Goal: Task Accomplishment & Management: Manage account settings

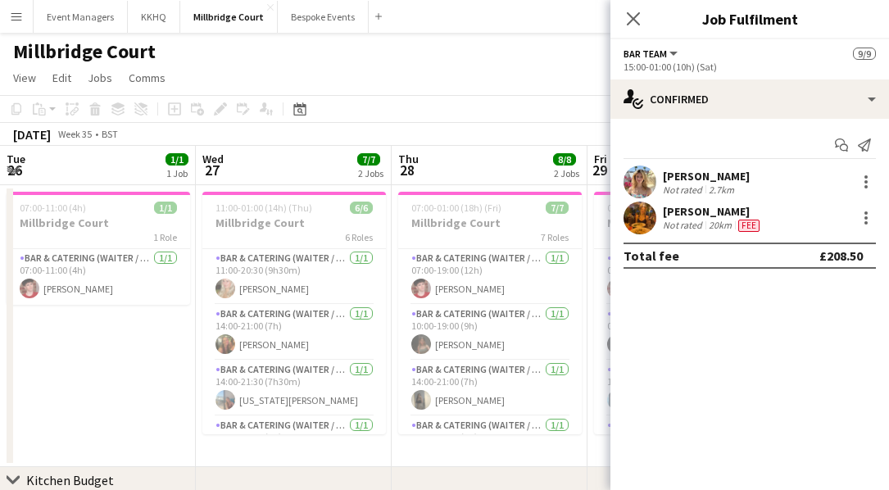
scroll to position [0, 512]
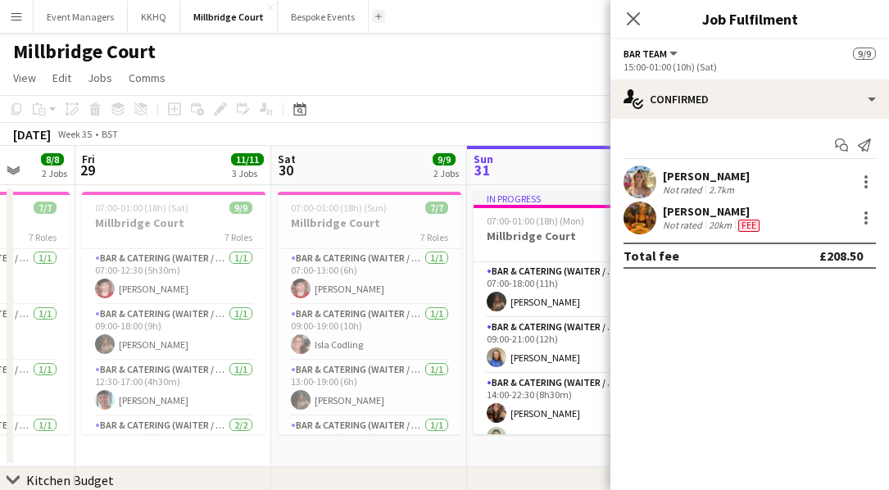
click at [375, 16] on app-icon "Add" at bounding box center [378, 16] width 7 height 7
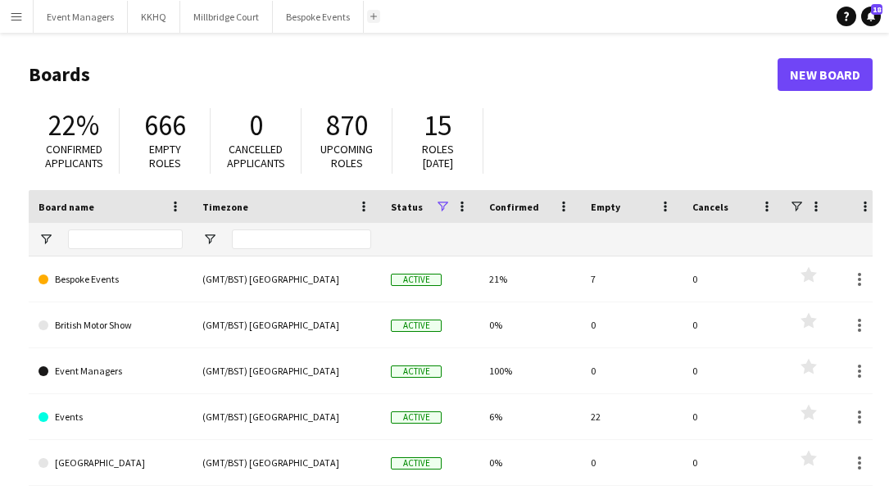
click at [371, 18] on app-icon "Add" at bounding box center [373, 16] width 7 height 7
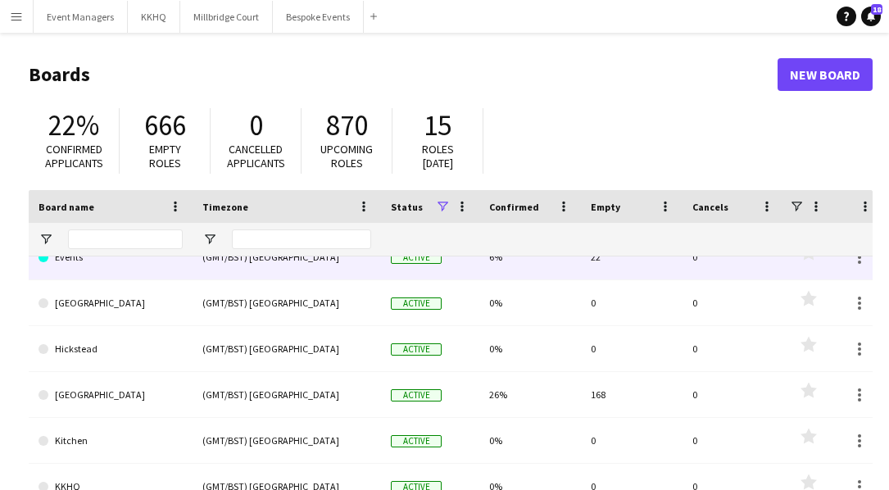
scroll to position [170, 0]
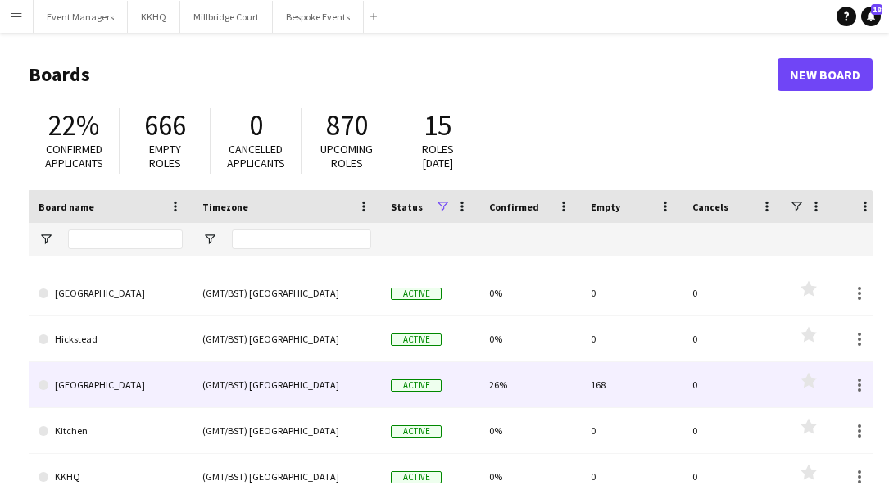
click at [75, 383] on link "[GEOGRAPHIC_DATA]" at bounding box center [110, 385] width 144 height 46
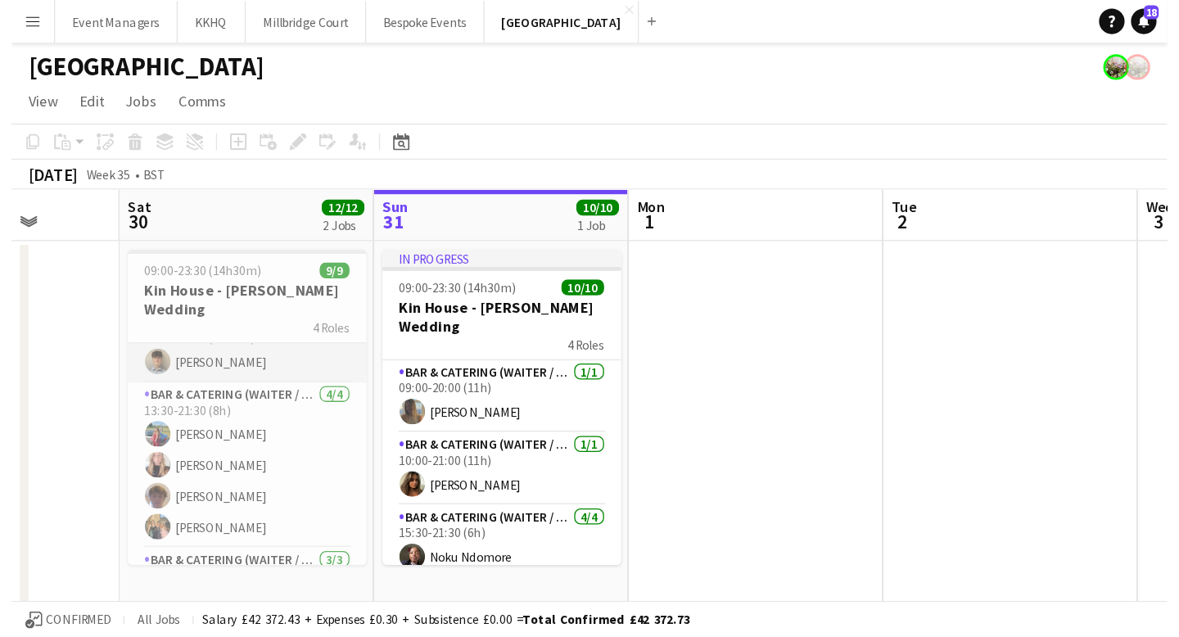
scroll to position [85, 0]
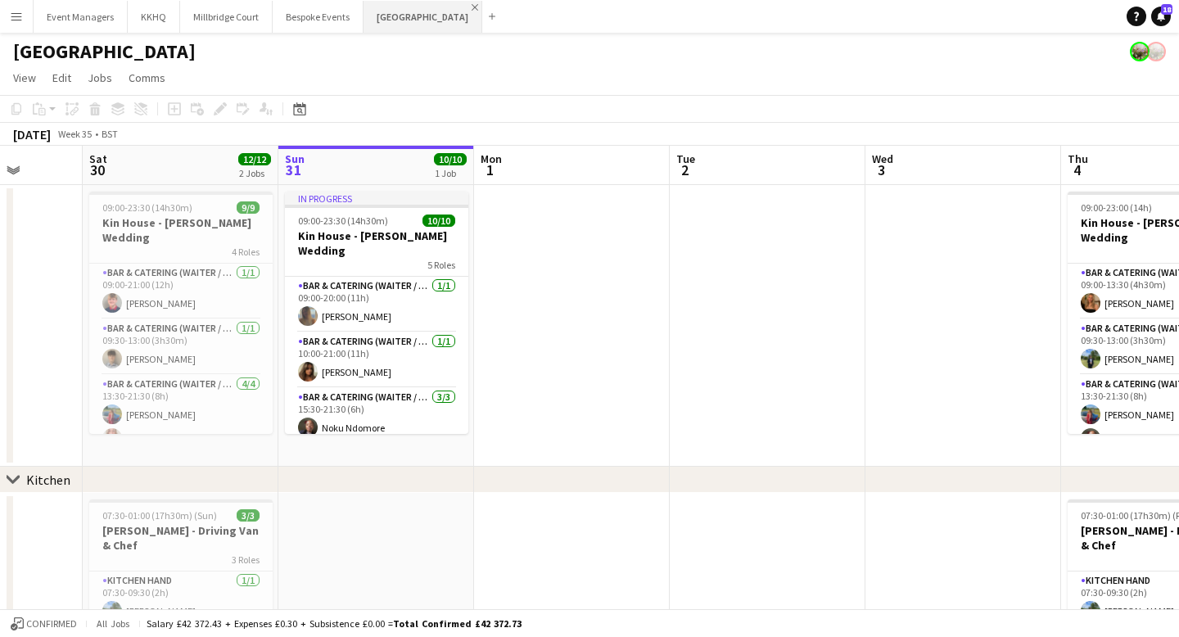
click at [472, 6] on app-icon "Close" at bounding box center [475, 7] width 7 height 7
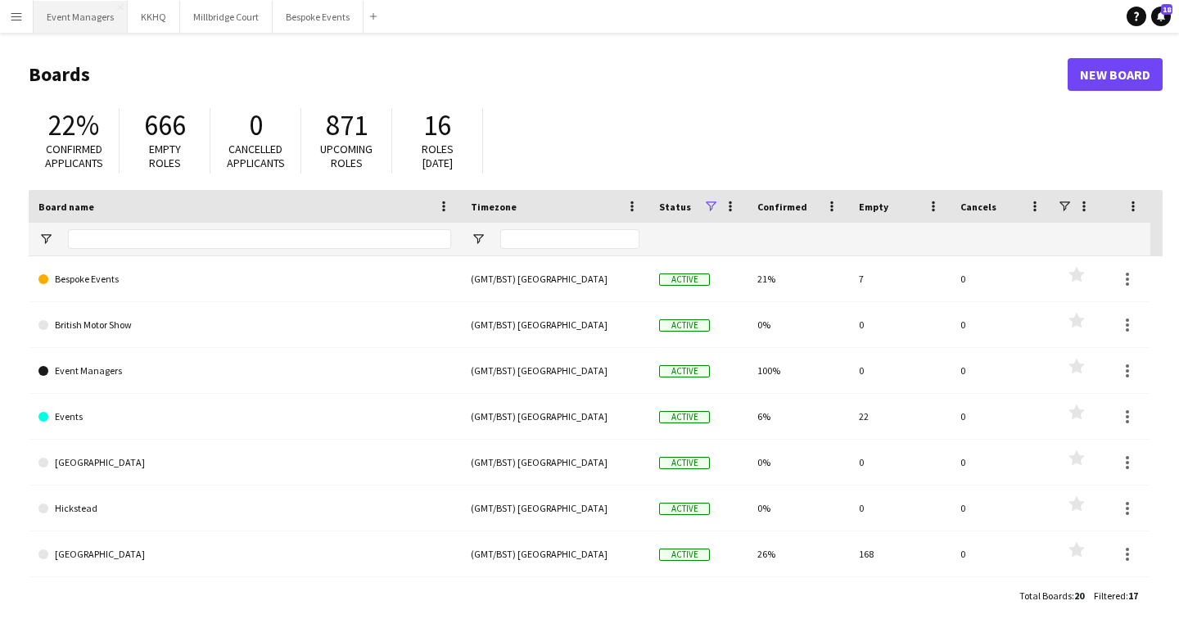
click at [105, 24] on button "Event Managers Close" at bounding box center [81, 17] width 94 height 32
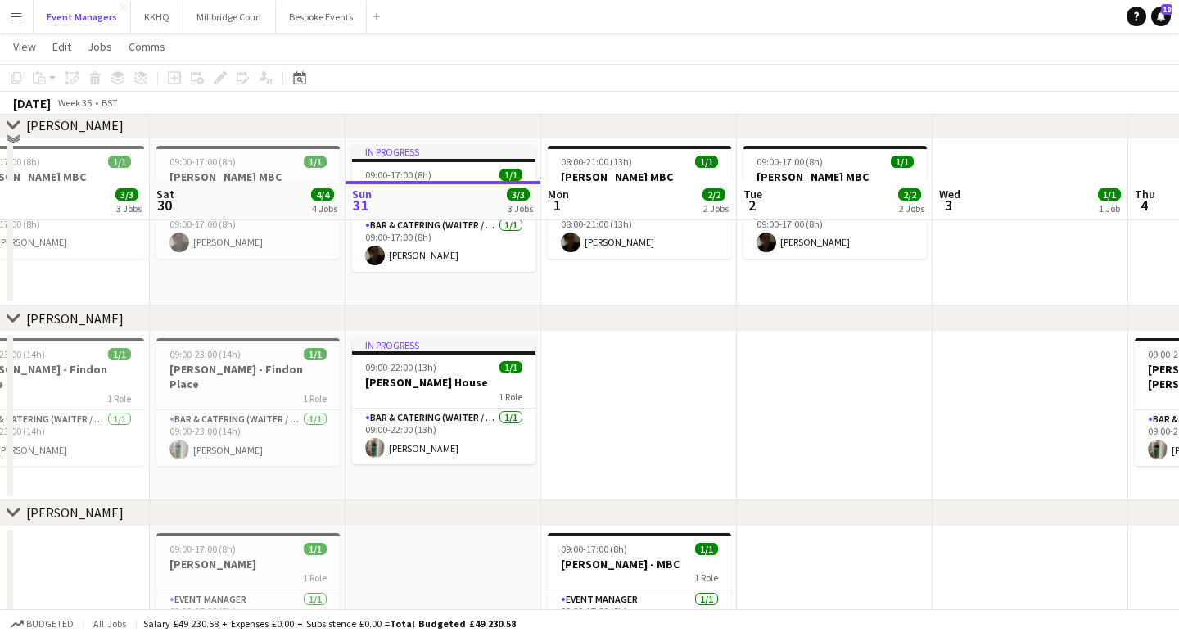
scroll to position [308, 0]
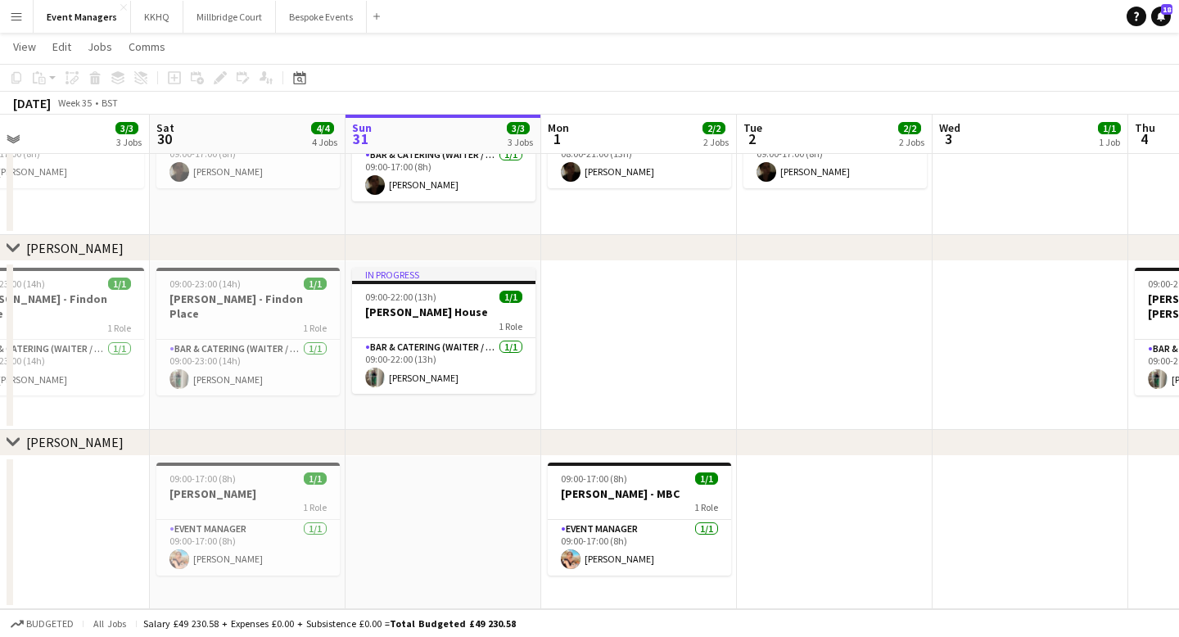
click at [441, 489] on app-date-cell at bounding box center [444, 533] width 196 height 154
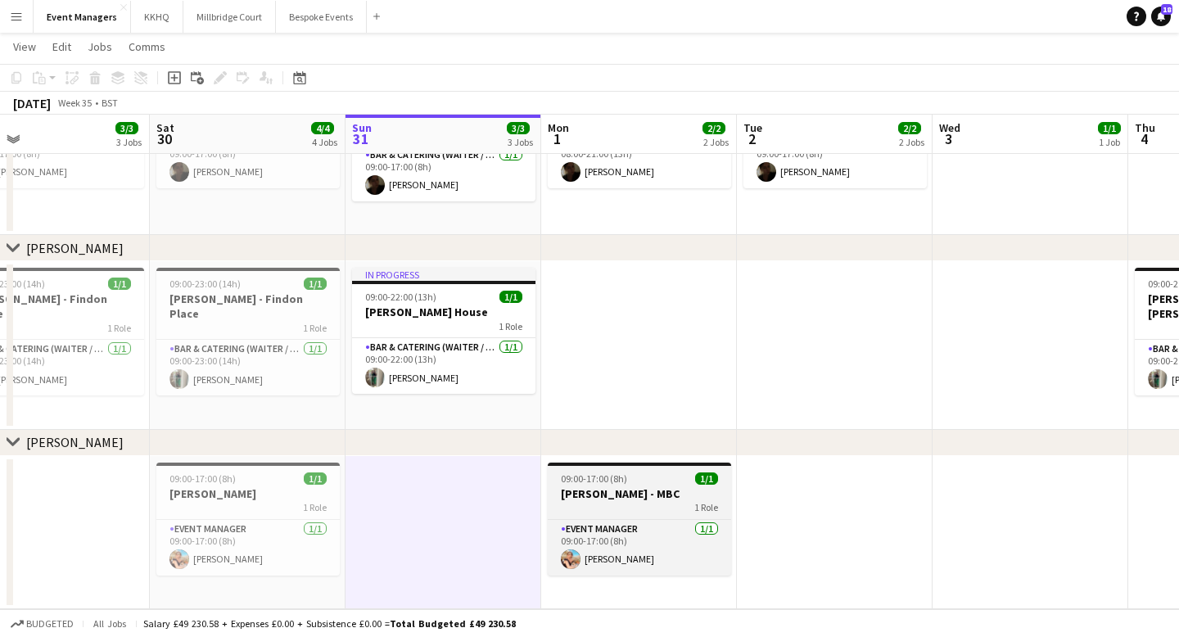
click at [614, 489] on h3 "[PERSON_NAME] - MBC" at bounding box center [639, 494] width 183 height 15
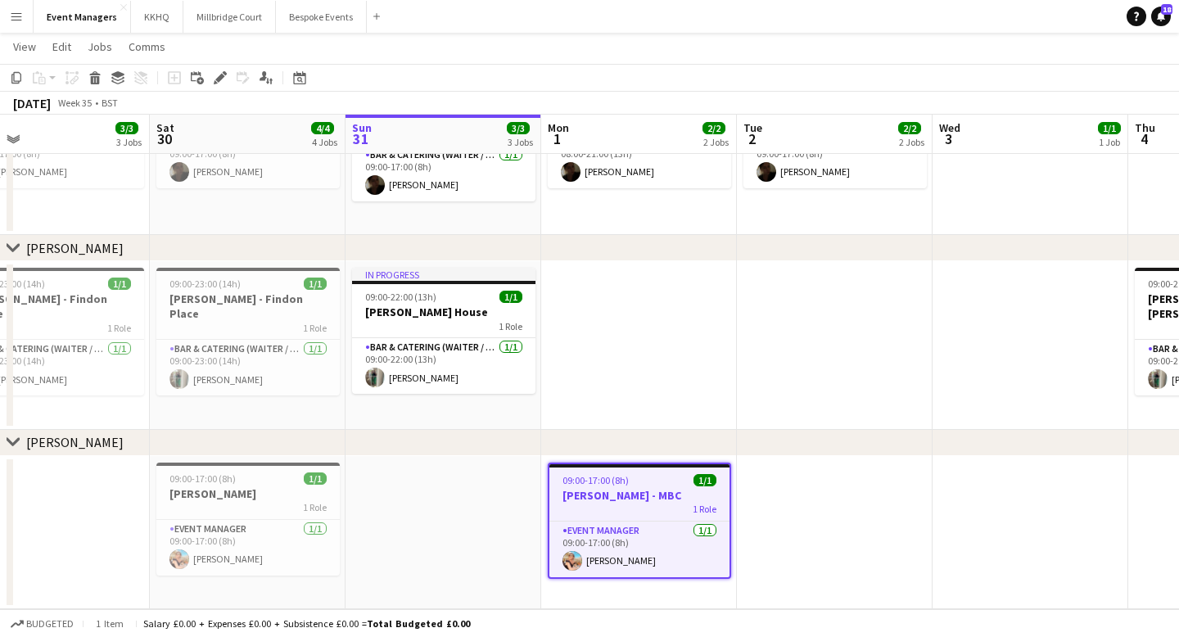
click at [396, 489] on app-date-cell at bounding box center [444, 533] width 196 height 154
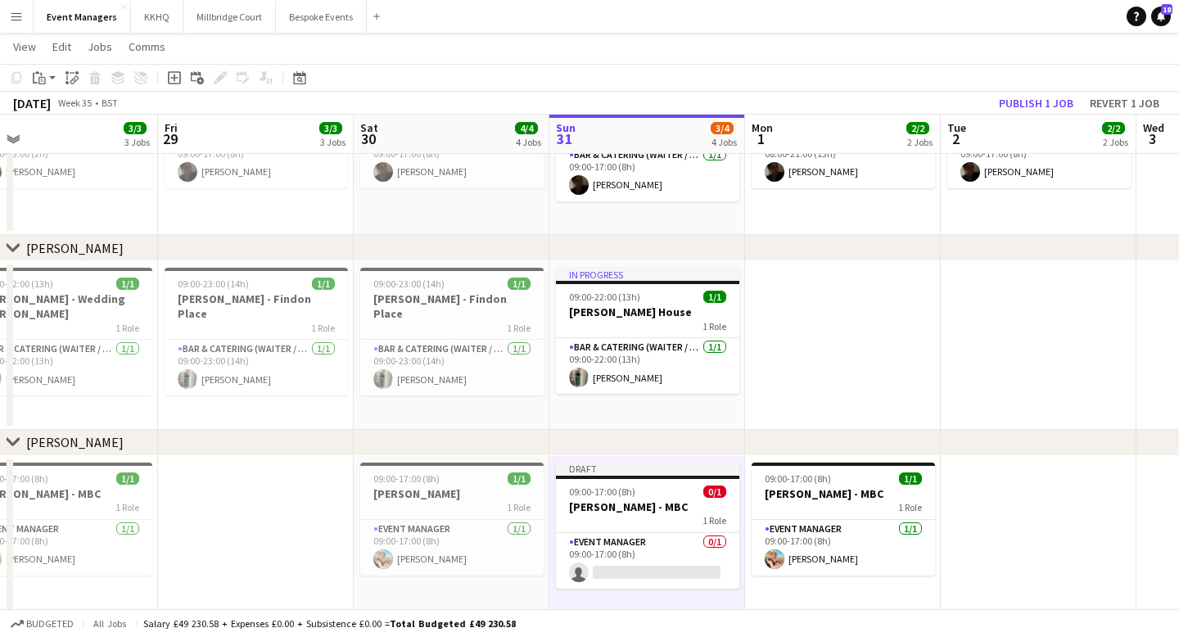
scroll to position [0, 424]
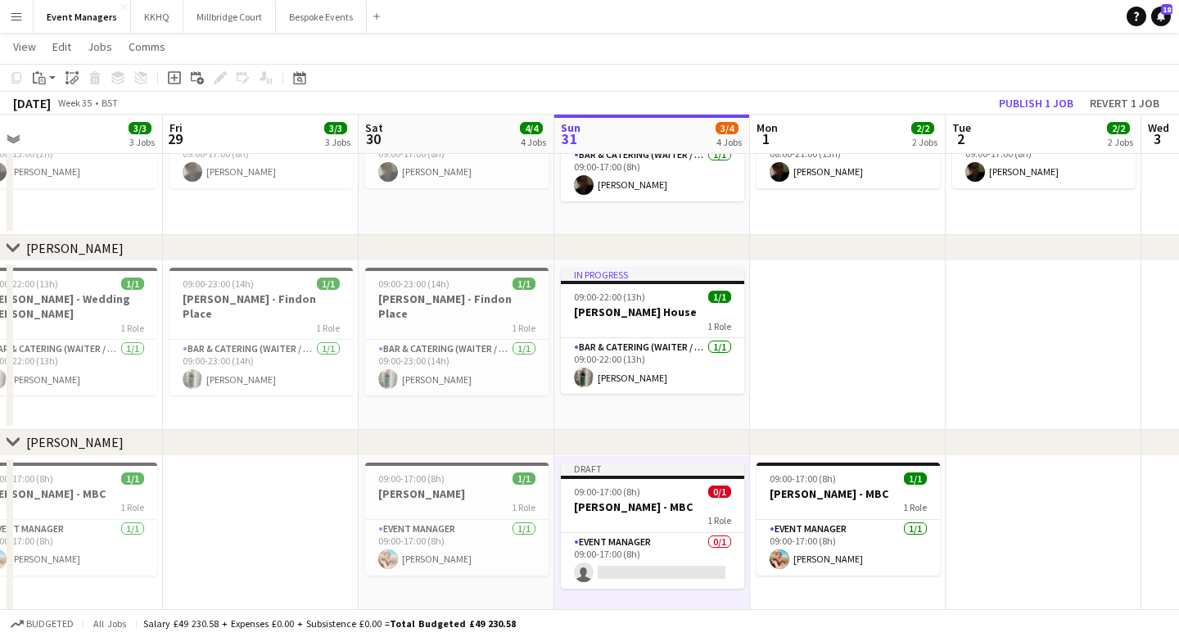
click at [255, 489] on app-date-cell at bounding box center [261, 539] width 196 height 167
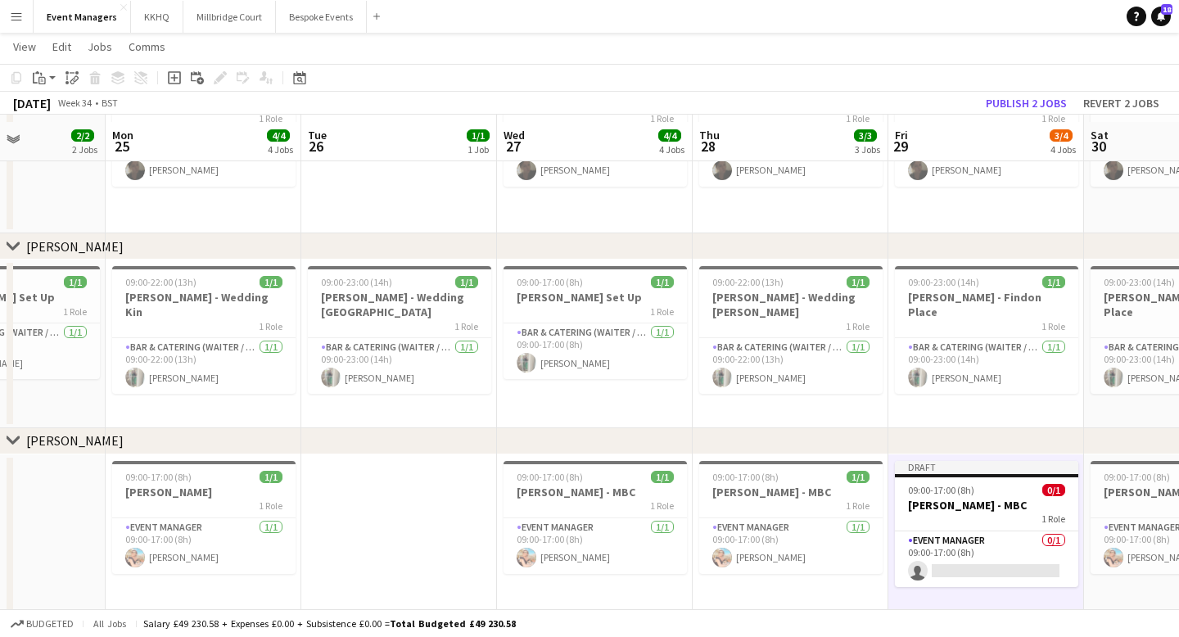
scroll to position [321, 0]
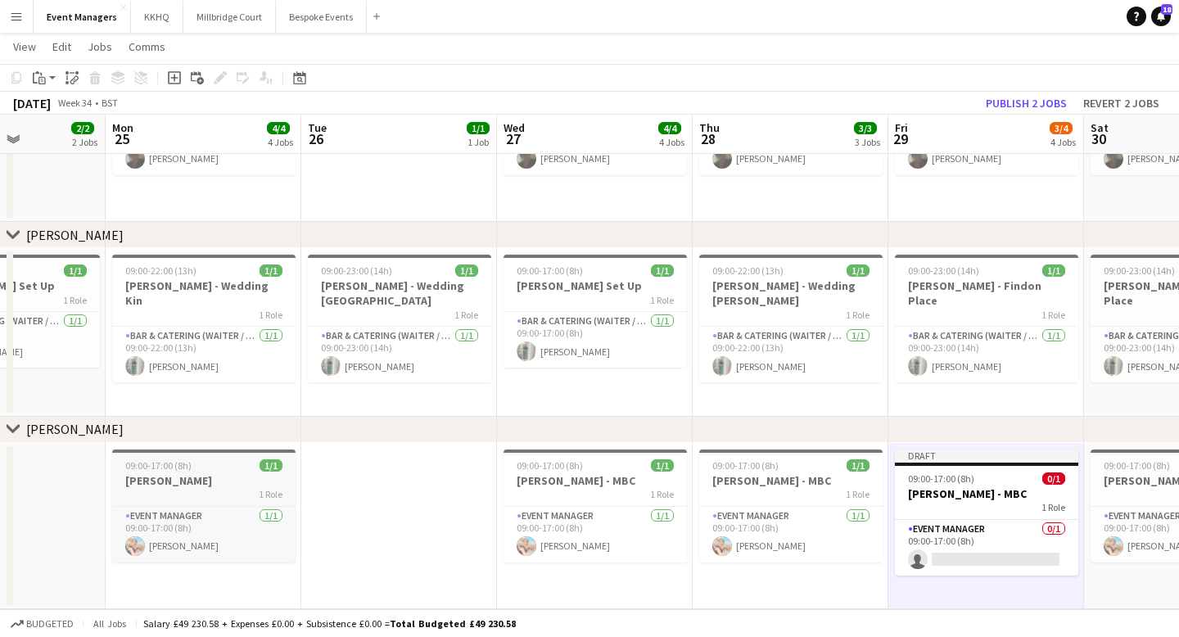
click at [183, 481] on h3 "[PERSON_NAME]" at bounding box center [203, 480] width 183 height 15
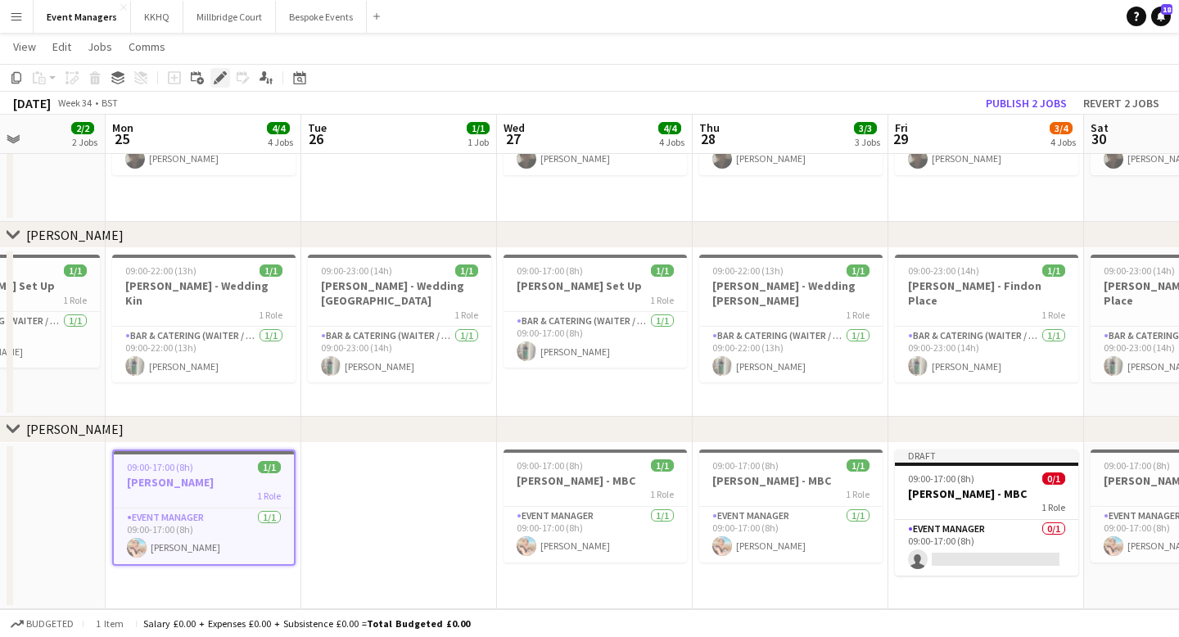
click at [223, 79] on icon "Edit" at bounding box center [220, 77] width 13 height 13
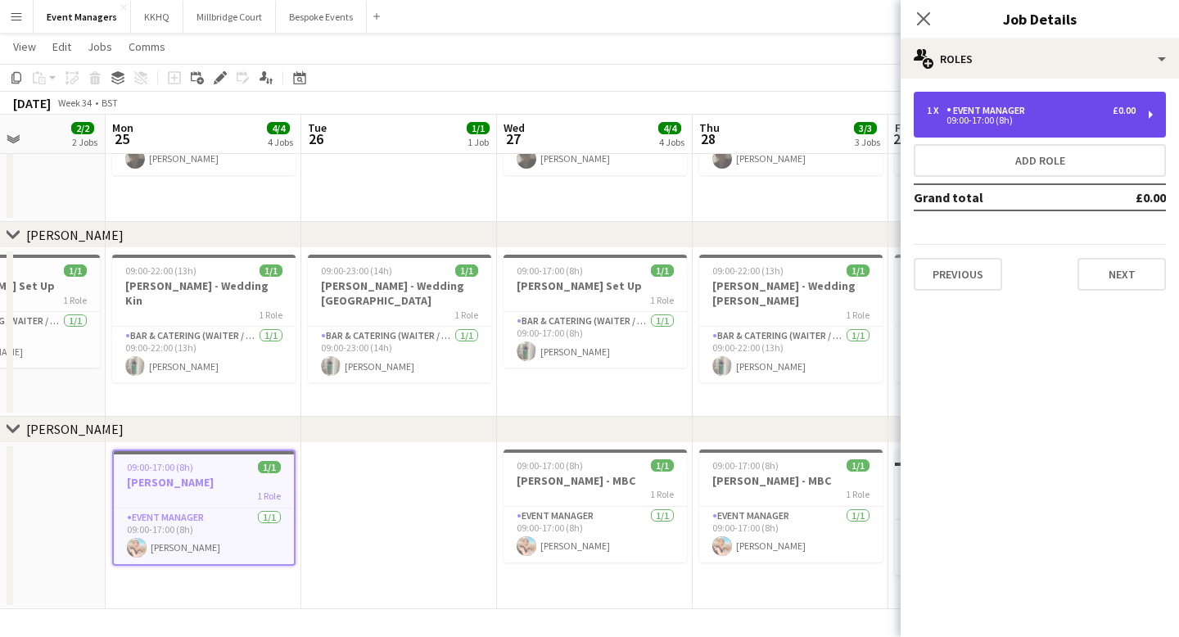
click at [888, 107] on div "Event Manager" at bounding box center [989, 110] width 85 height 11
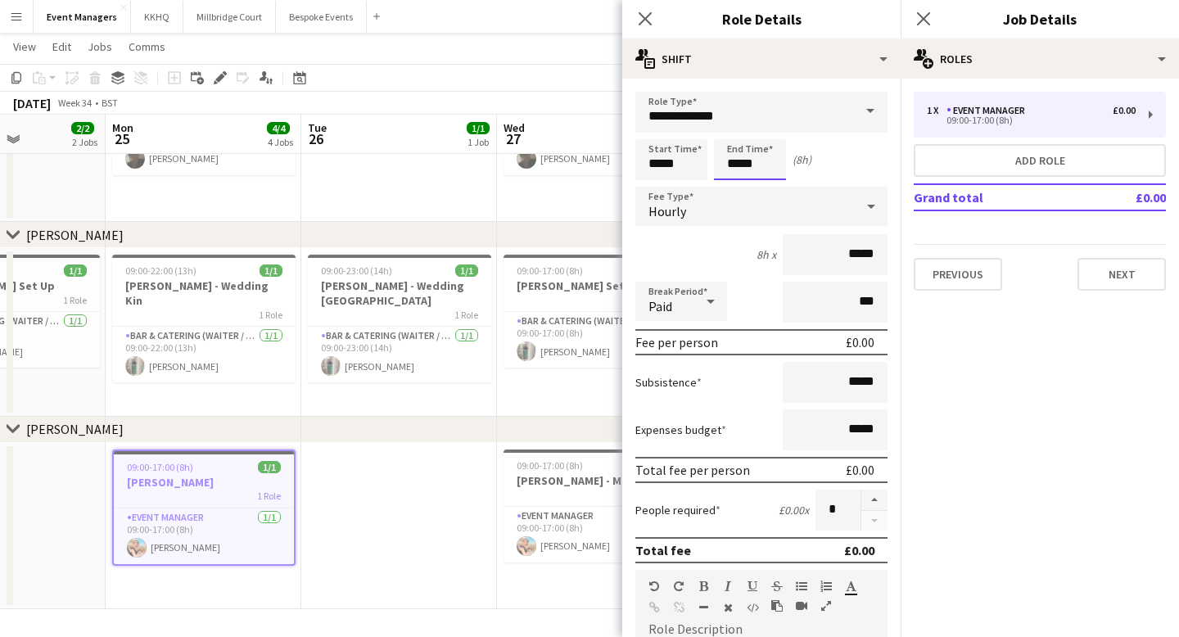
scroll to position [0, 0]
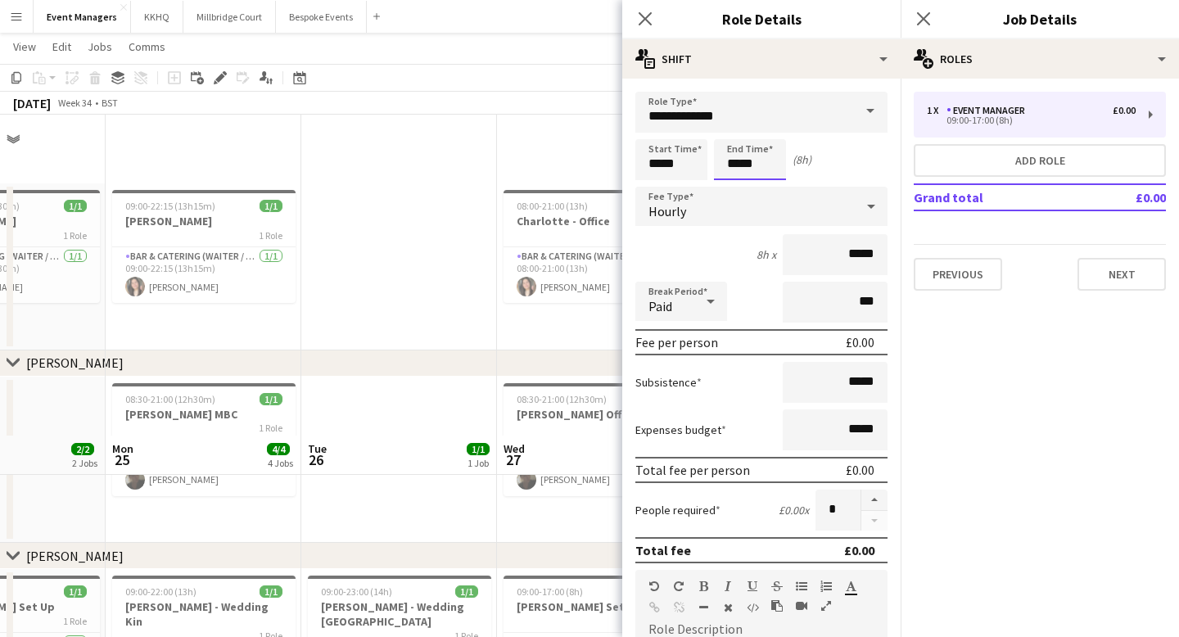
click at [760, 165] on body "Menu Boards Boards Boards All jobs Status Workforce Workforce My Workforce Recr…" at bounding box center [589, 479] width 1179 height 958
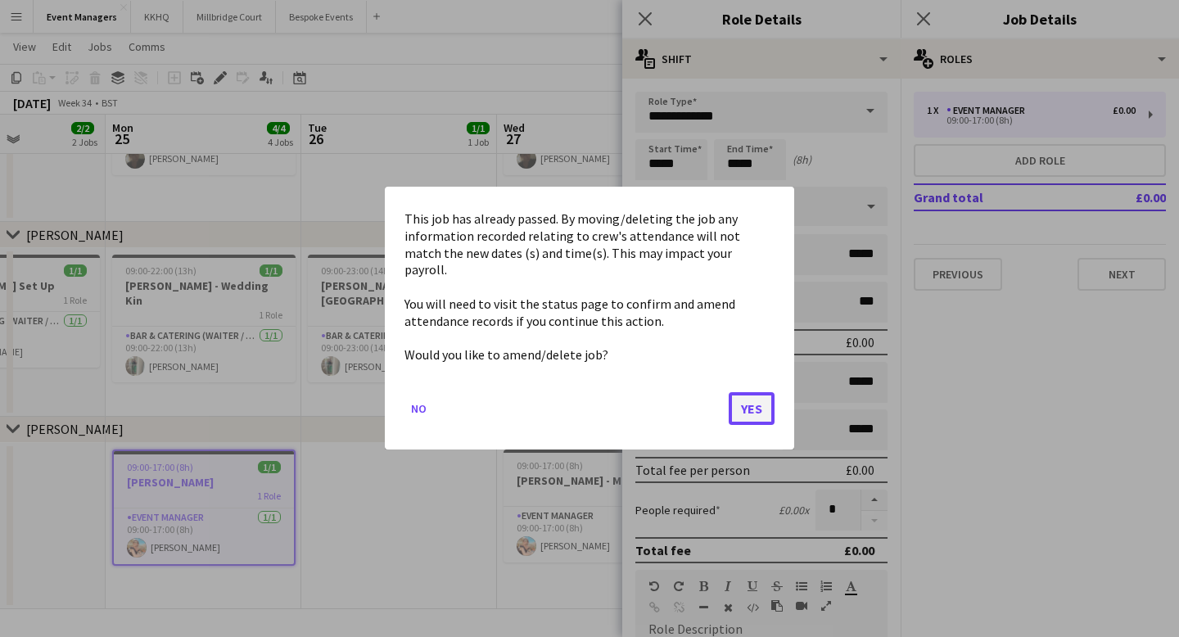
click at [748, 401] on button "Yes" at bounding box center [752, 409] width 46 height 33
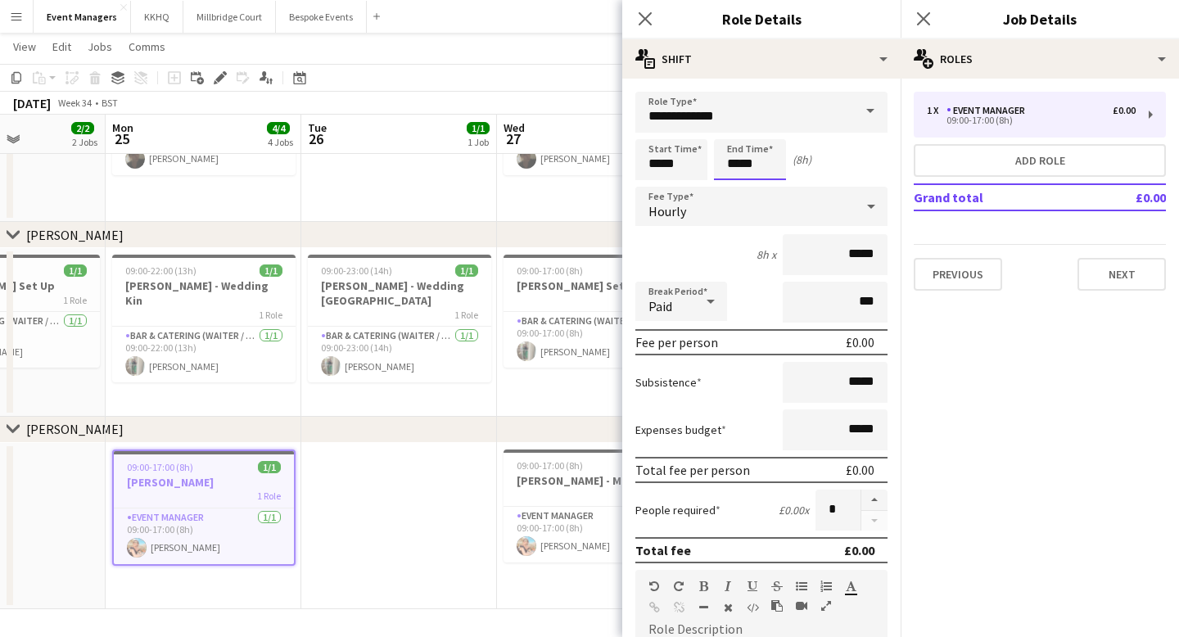
scroll to position [321, 0]
click at [735, 135] on div at bounding box center [733, 131] width 33 height 16
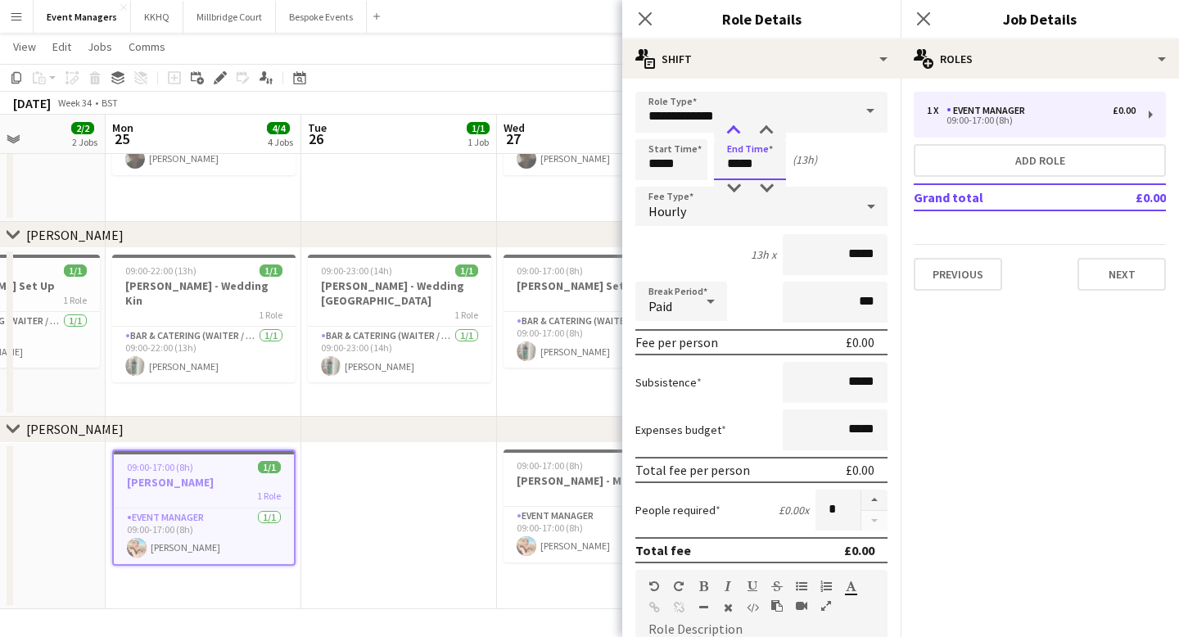
click at [735, 135] on div at bounding box center [733, 131] width 33 height 16
type input "*****"
click at [738, 186] on div at bounding box center [733, 188] width 33 height 16
click at [649, 16] on icon "Close pop-in" at bounding box center [645, 19] width 16 height 16
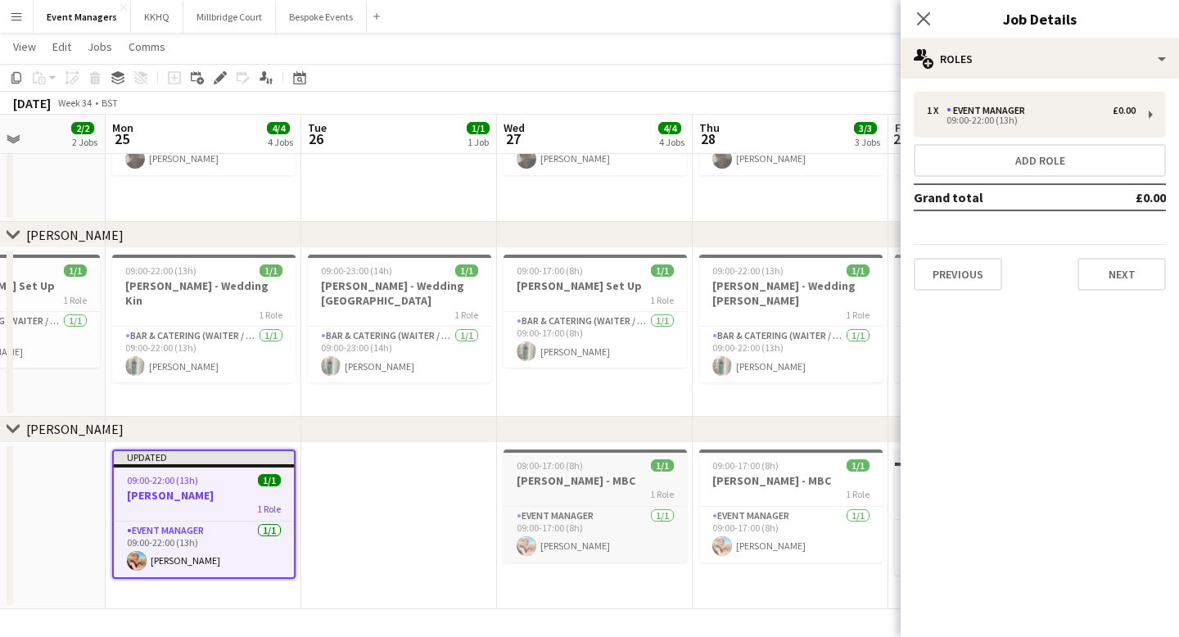
click at [577, 481] on h3 "[PERSON_NAME] - MBC" at bounding box center [595, 480] width 183 height 15
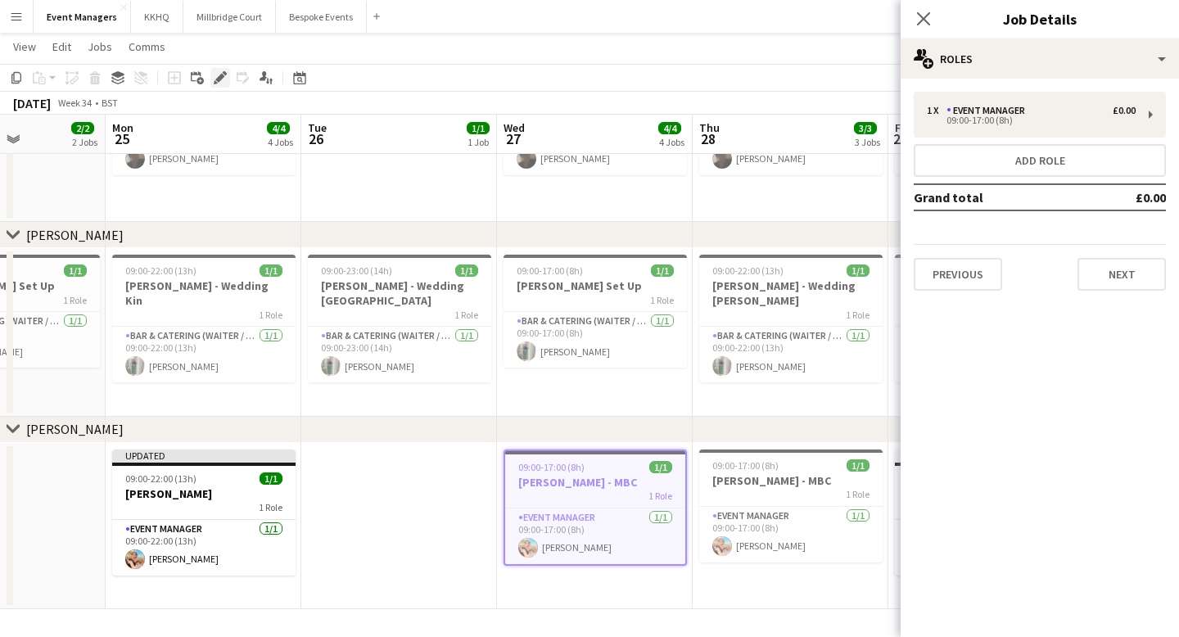
click at [221, 75] on icon at bounding box center [219, 78] width 9 height 9
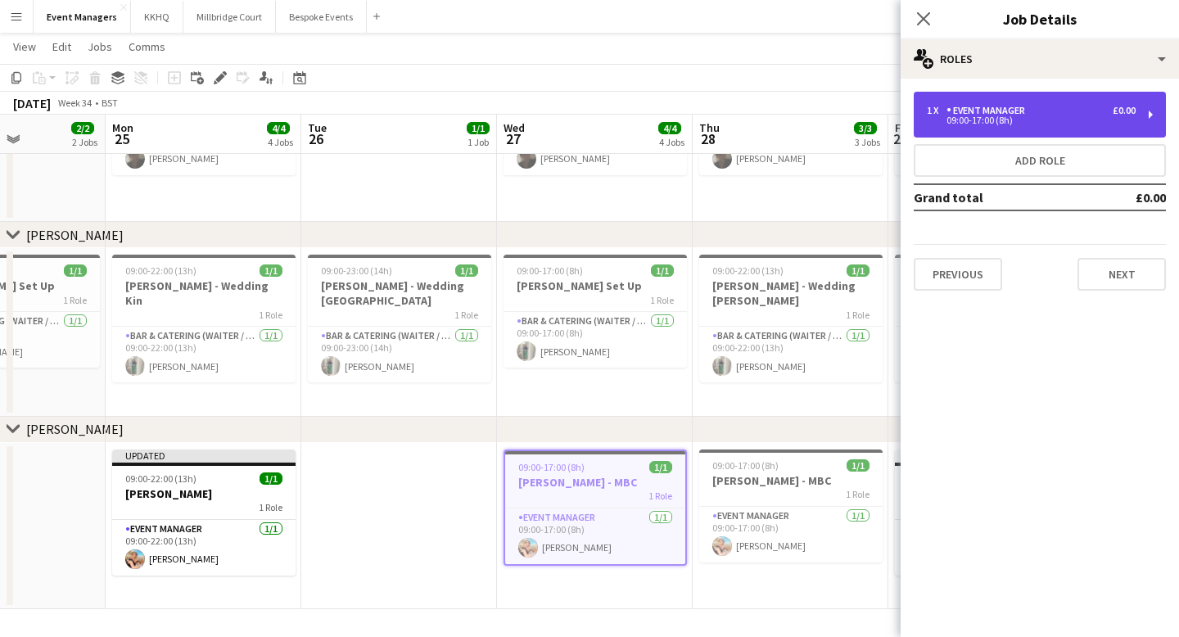
click at [888, 129] on div "1 x Event Manager £0.00 09:00-17:00 (8h)" at bounding box center [1040, 115] width 252 height 46
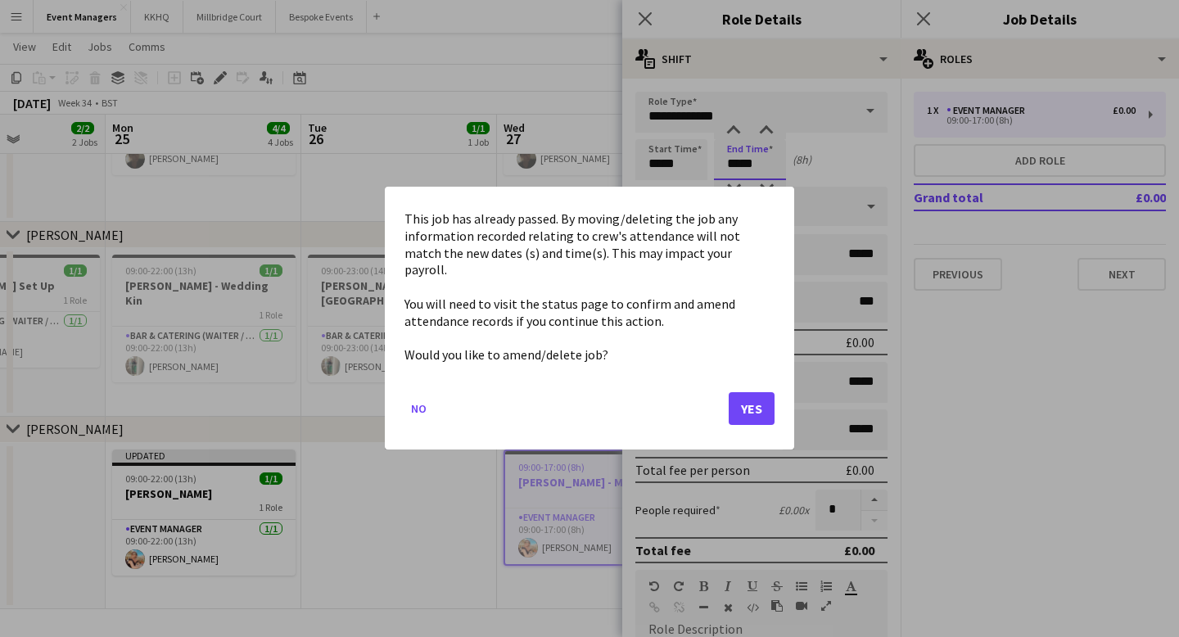
scroll to position [0, 0]
click at [762, 154] on body "Menu Boards Boards Boards All jobs Status Workforce Workforce My Workforce Recr…" at bounding box center [589, 158] width 1179 height 958
click at [761, 406] on button "Yes" at bounding box center [752, 409] width 46 height 33
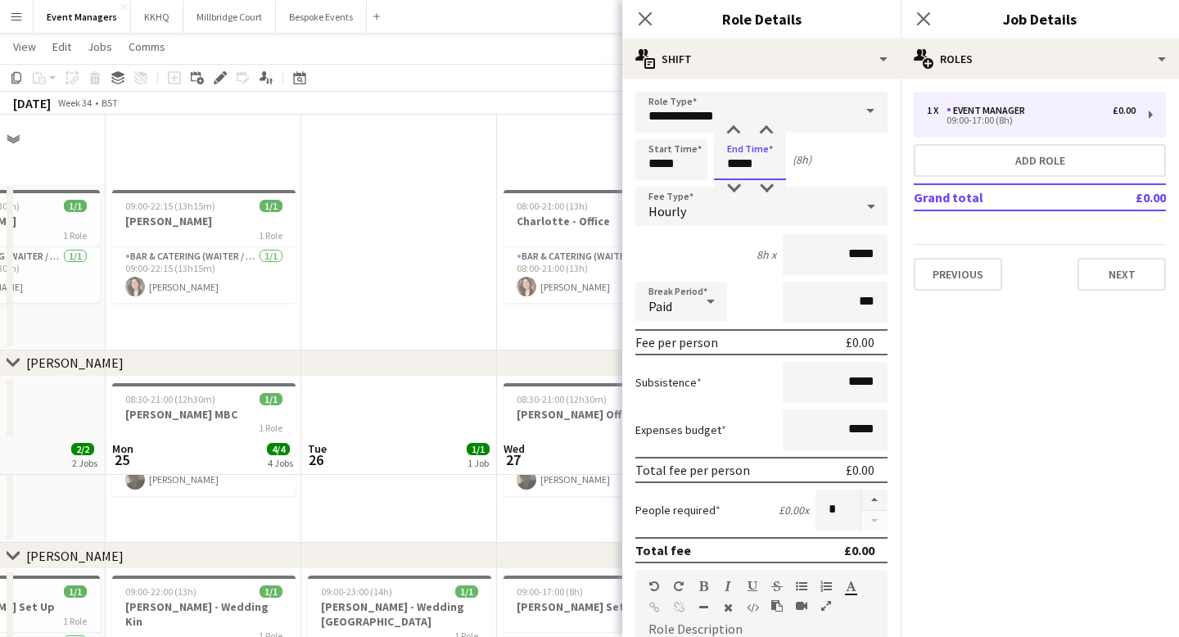
scroll to position [321, 0]
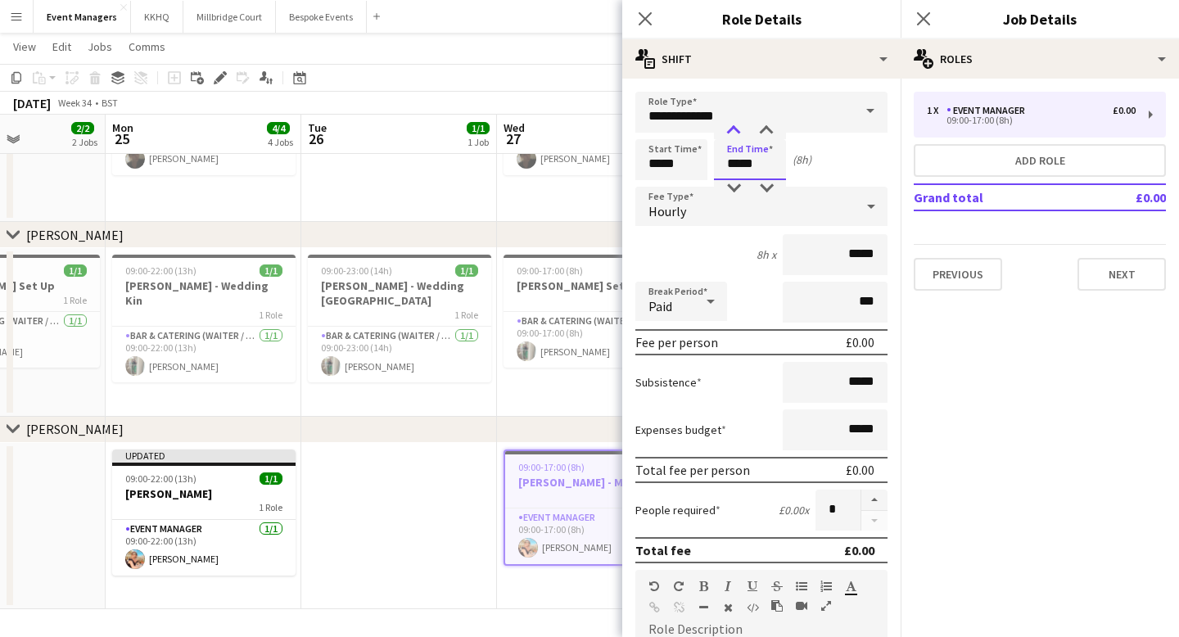
click at [739, 134] on div at bounding box center [733, 131] width 33 height 16
type input "*****"
click at [739, 134] on div at bounding box center [733, 131] width 33 height 16
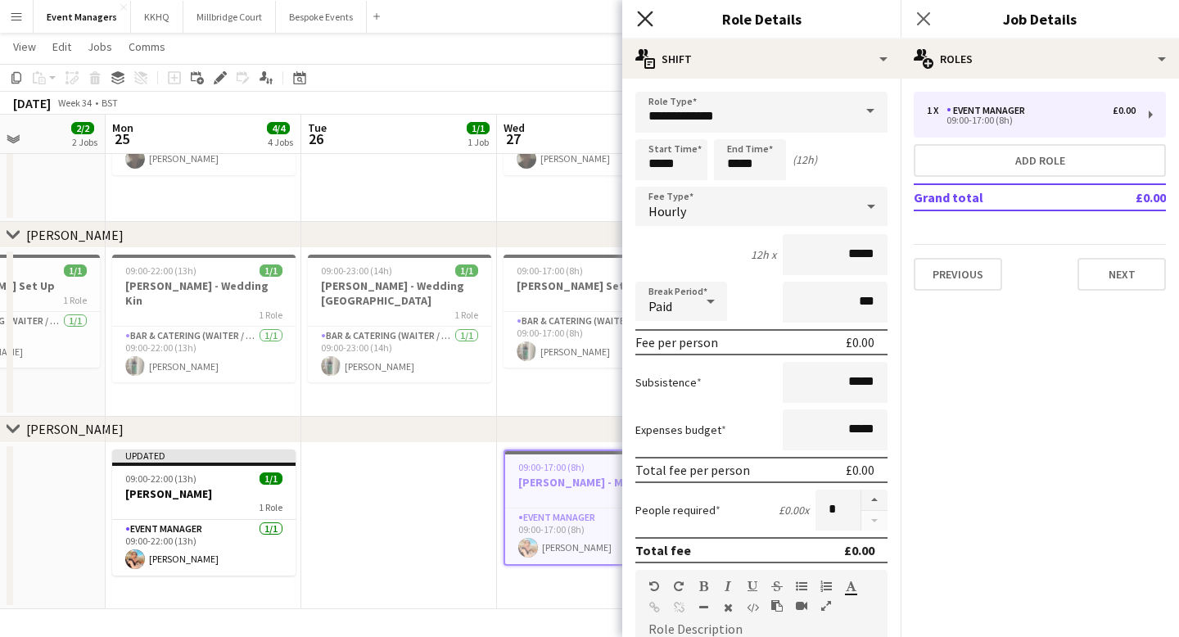
click at [650, 20] on icon "Close pop-in" at bounding box center [645, 19] width 16 height 16
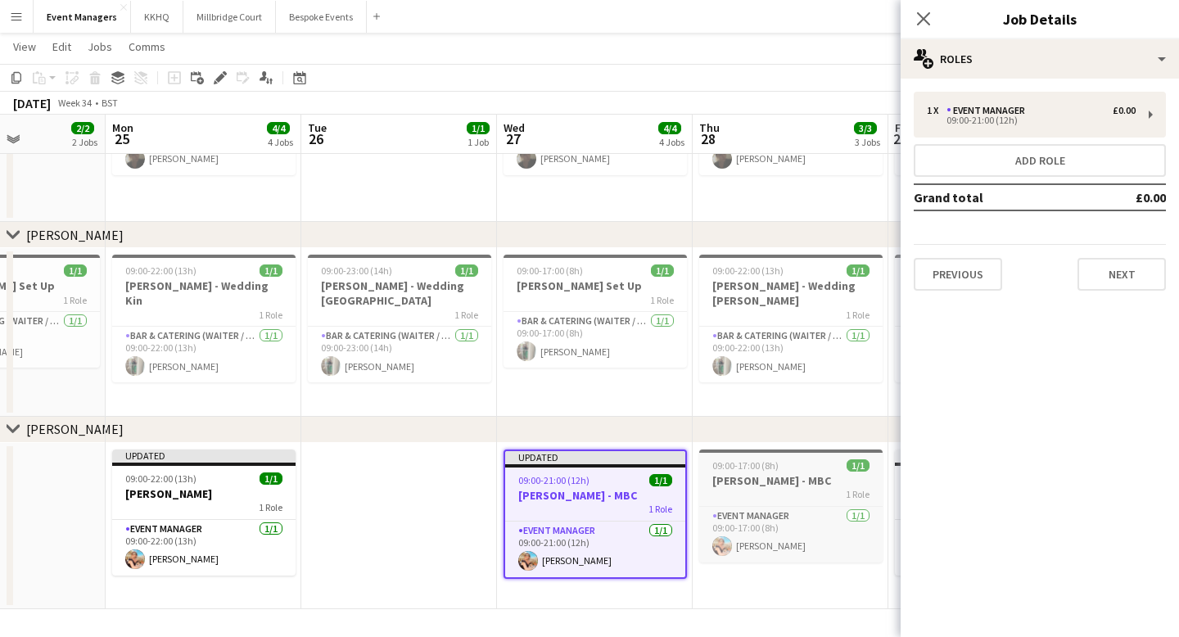
click at [740, 474] on h3 "[PERSON_NAME] - MBC" at bounding box center [790, 480] width 183 height 15
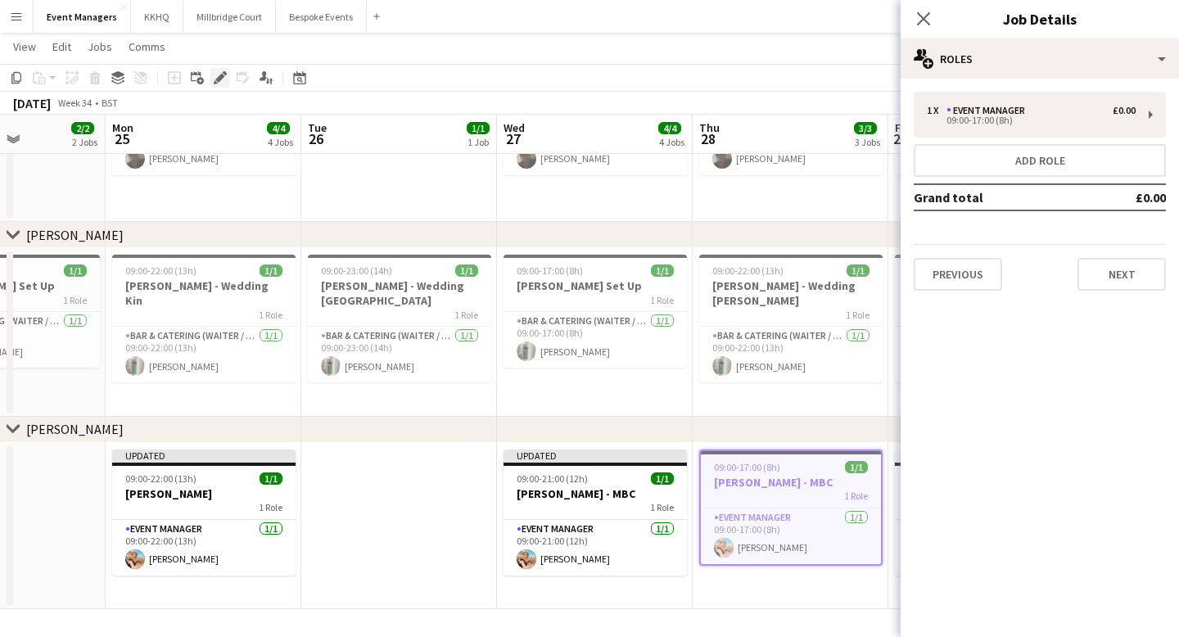
click at [222, 74] on icon "Edit" at bounding box center [220, 77] width 13 height 13
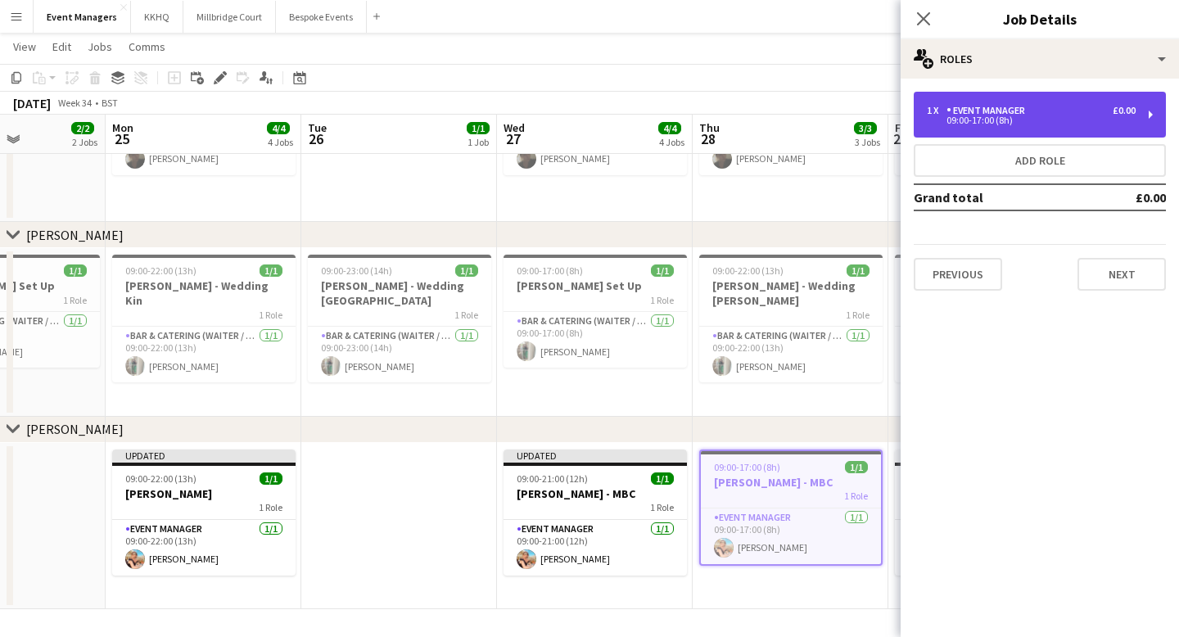
click at [888, 124] on div "09:00-17:00 (8h)" at bounding box center [1031, 120] width 209 height 8
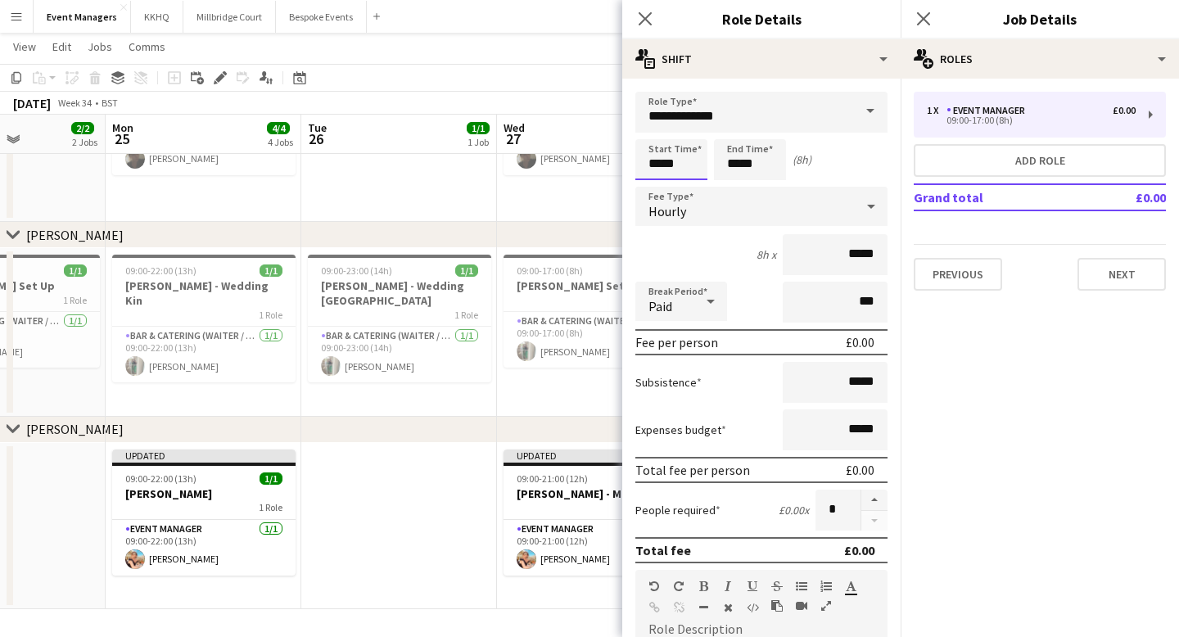
scroll to position [0, 0]
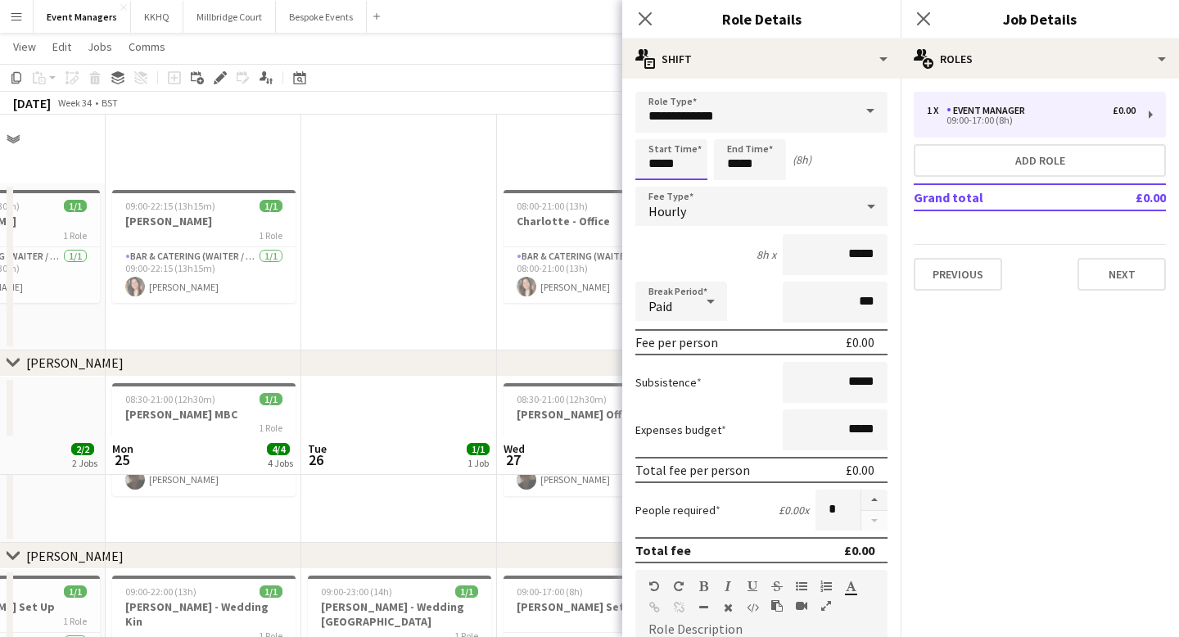
click at [674, 166] on body "Menu Boards Boards Boards All jobs Status Workforce Workforce My Workforce Recr…" at bounding box center [589, 479] width 1179 height 958
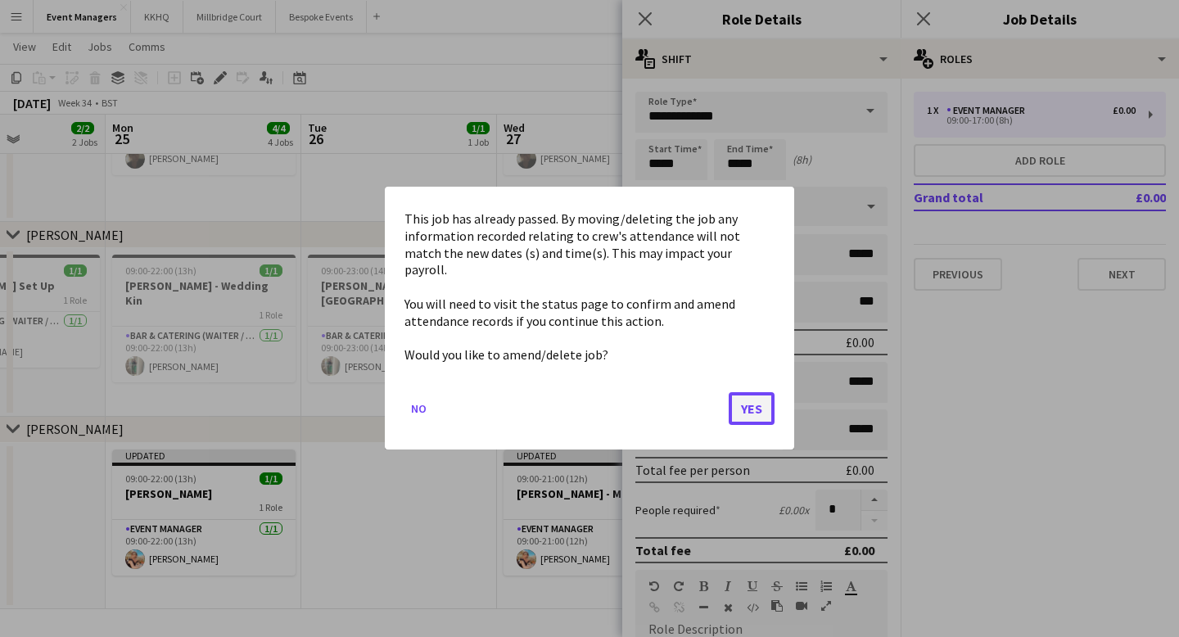
click at [766, 405] on button "Yes" at bounding box center [752, 409] width 46 height 33
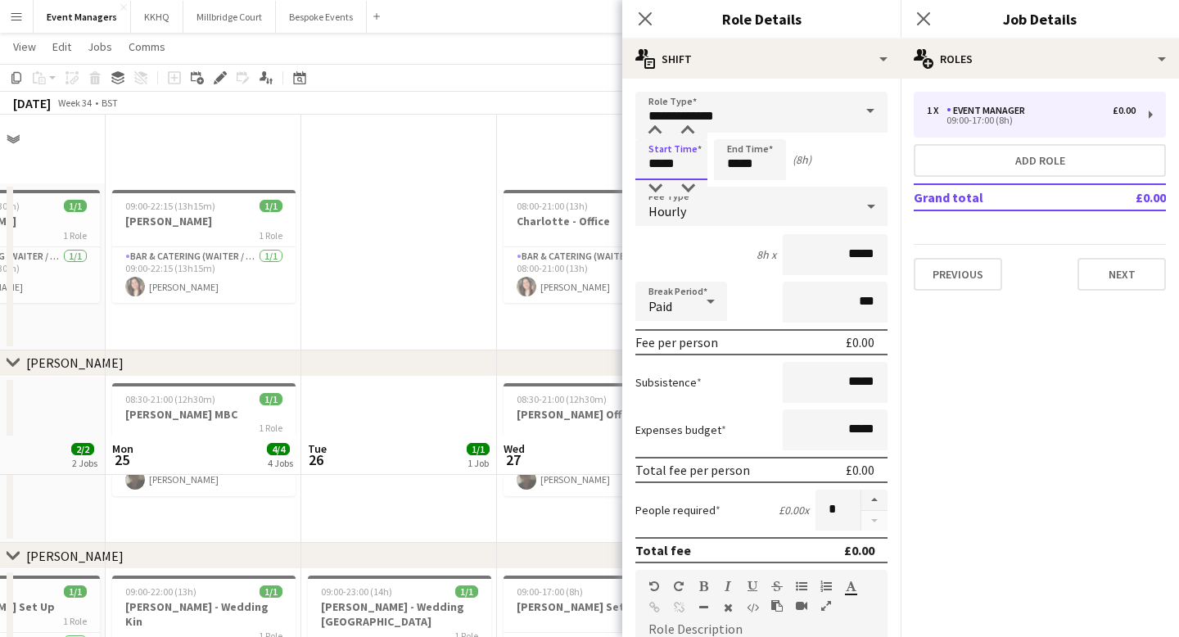
scroll to position [321, 0]
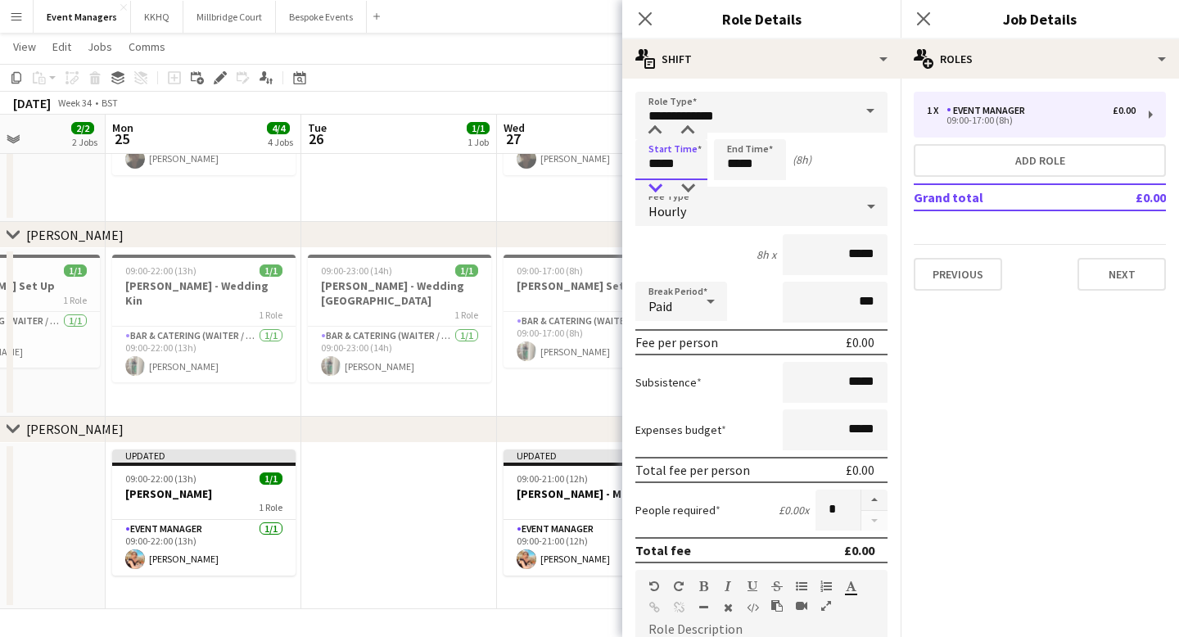
click at [660, 187] on div at bounding box center [655, 188] width 33 height 16
type input "*****"
click at [692, 134] on div at bounding box center [688, 131] width 33 height 16
click at [732, 167] on input "*****" at bounding box center [750, 159] width 72 height 41
click at [734, 125] on div at bounding box center [733, 131] width 33 height 16
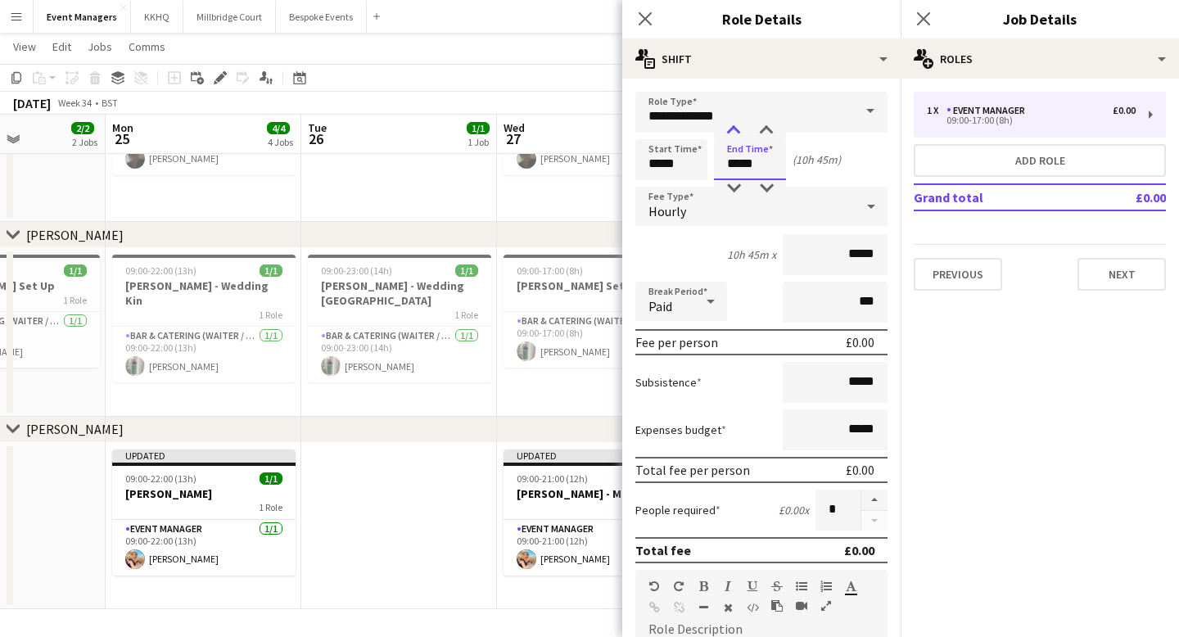
click at [734, 125] on div at bounding box center [733, 131] width 33 height 16
click at [735, 131] on div at bounding box center [733, 131] width 33 height 16
type input "*****"
click at [763, 134] on div at bounding box center [766, 131] width 33 height 16
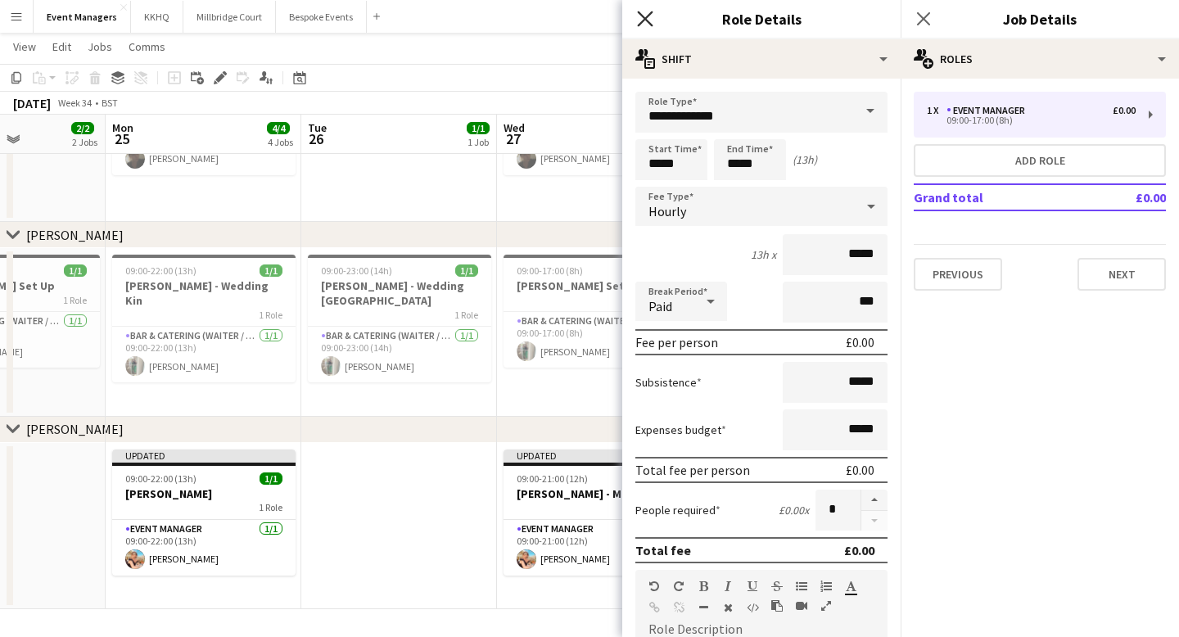
click at [645, 22] on icon "Close pop-in" at bounding box center [645, 19] width 16 height 16
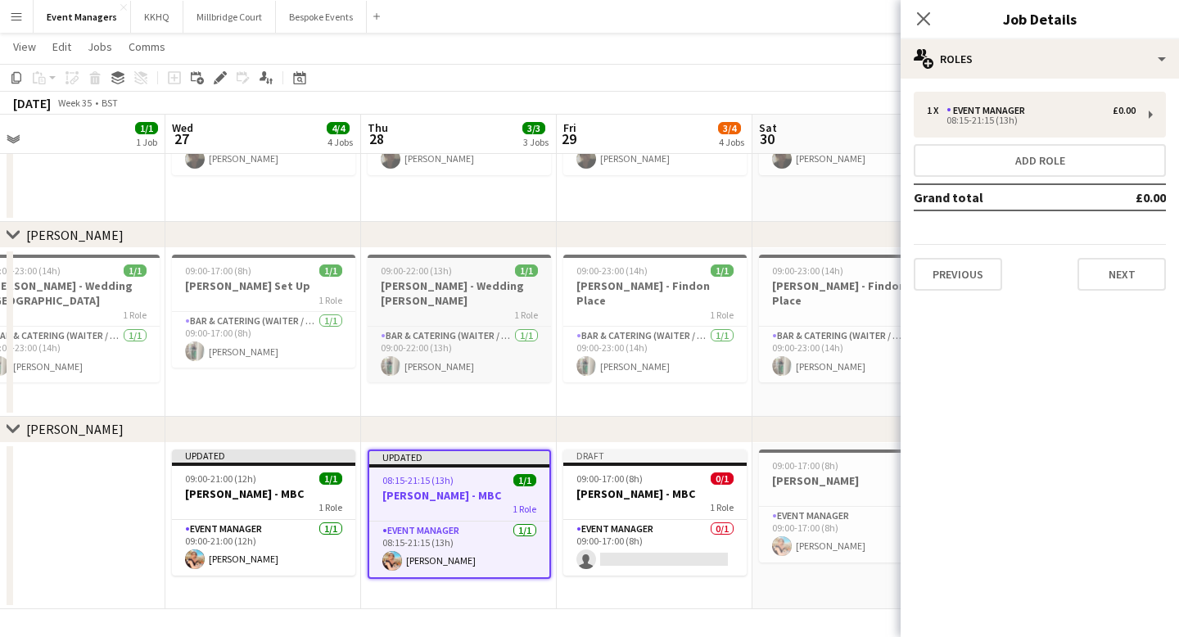
scroll to position [0, 817]
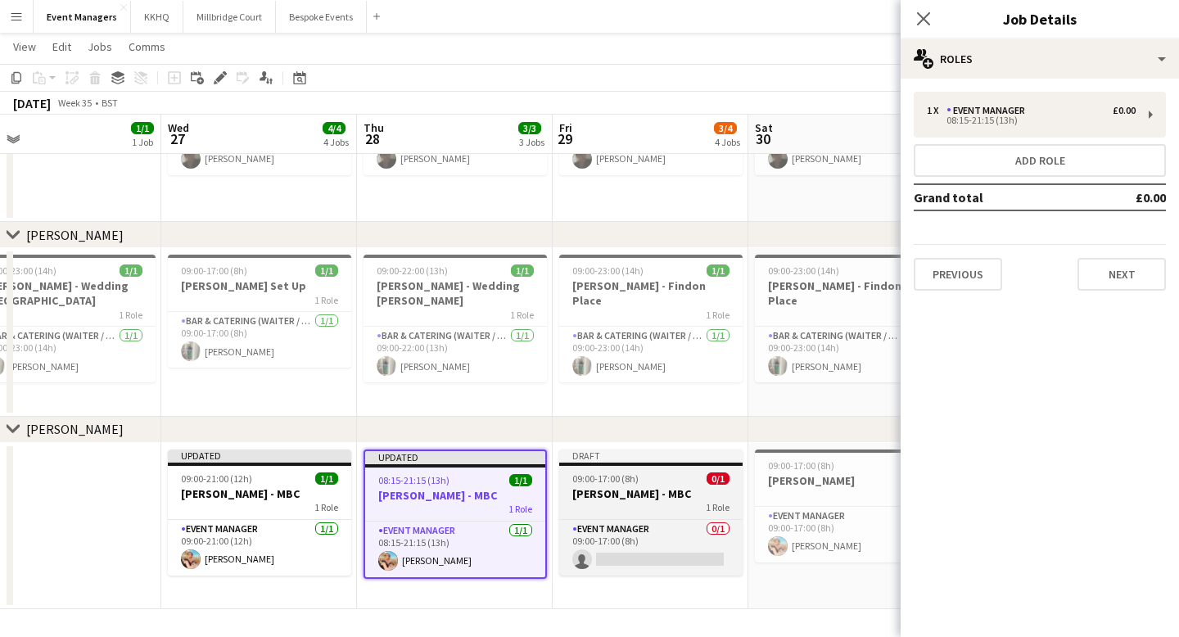
click at [646, 480] on div "09:00-17:00 (8h) 0/1" at bounding box center [650, 479] width 183 height 12
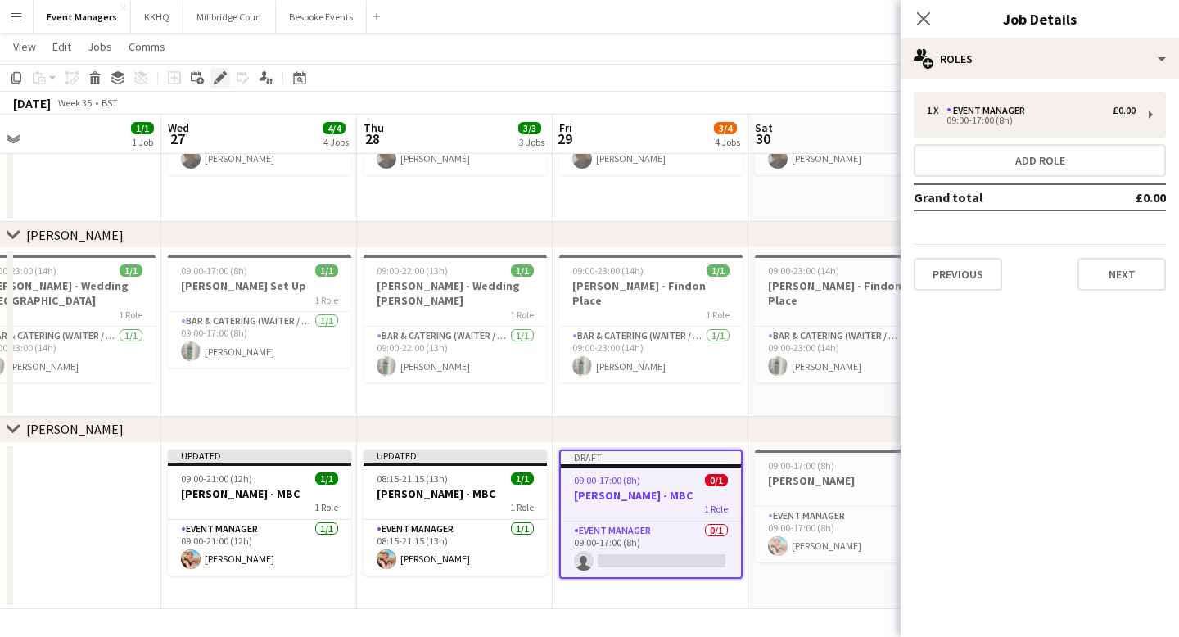
click at [219, 81] on icon at bounding box center [219, 78] width 9 height 9
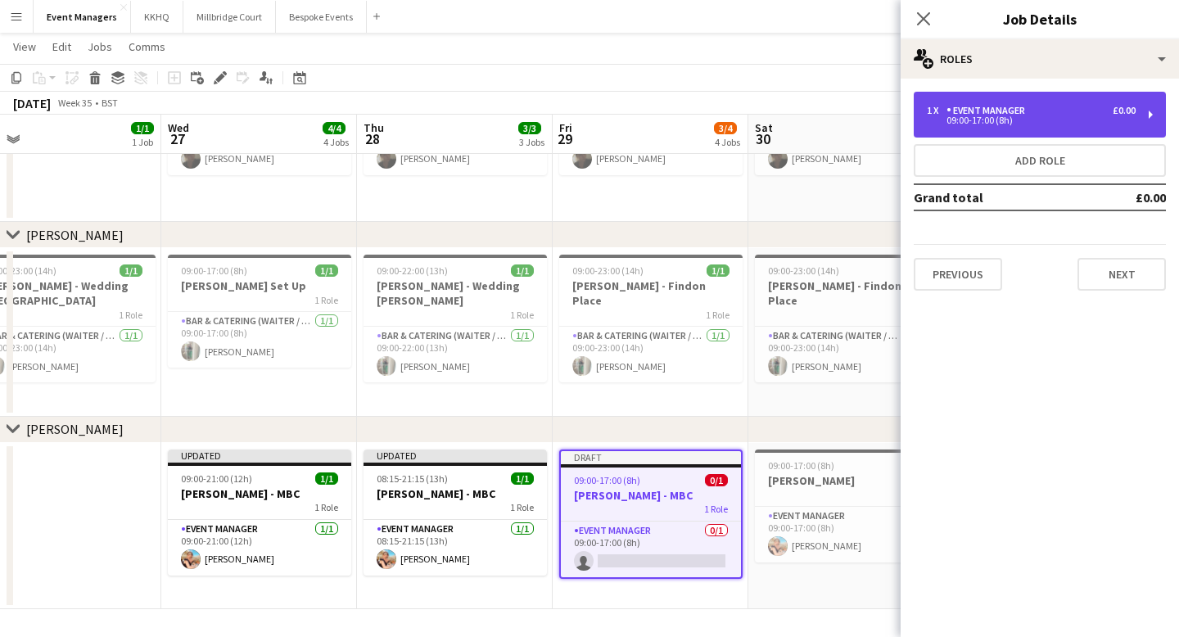
click at [888, 124] on div "09:00-17:00 (8h)" at bounding box center [1031, 120] width 209 height 8
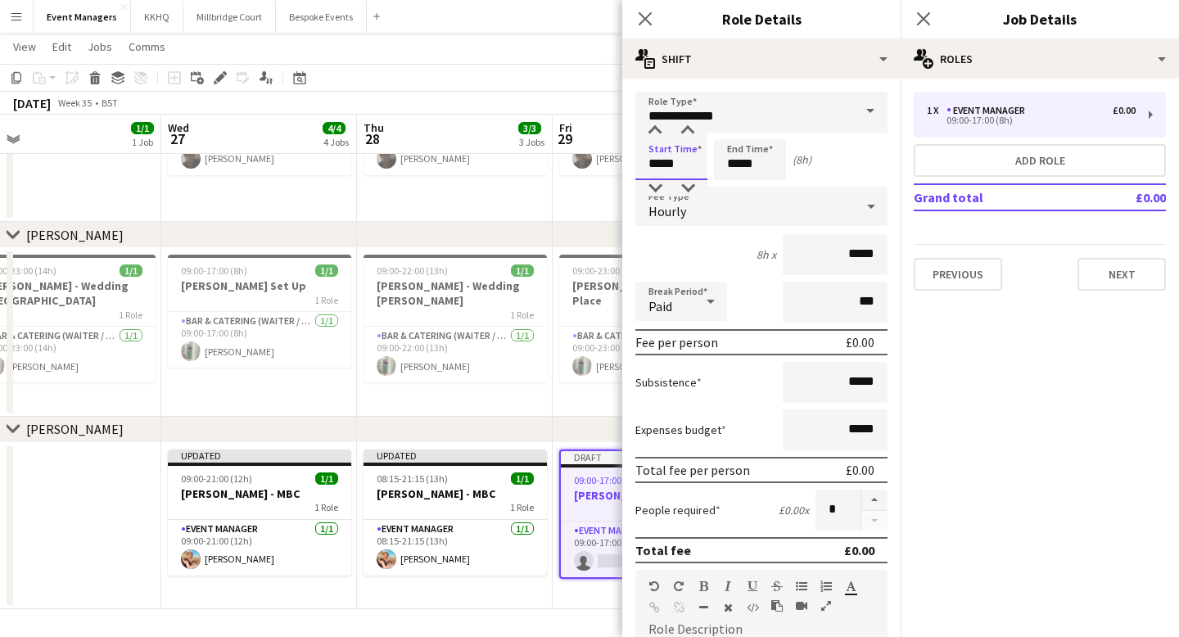
click at [684, 157] on input "*****" at bounding box center [672, 159] width 72 height 41
click at [655, 130] on div at bounding box center [655, 131] width 33 height 16
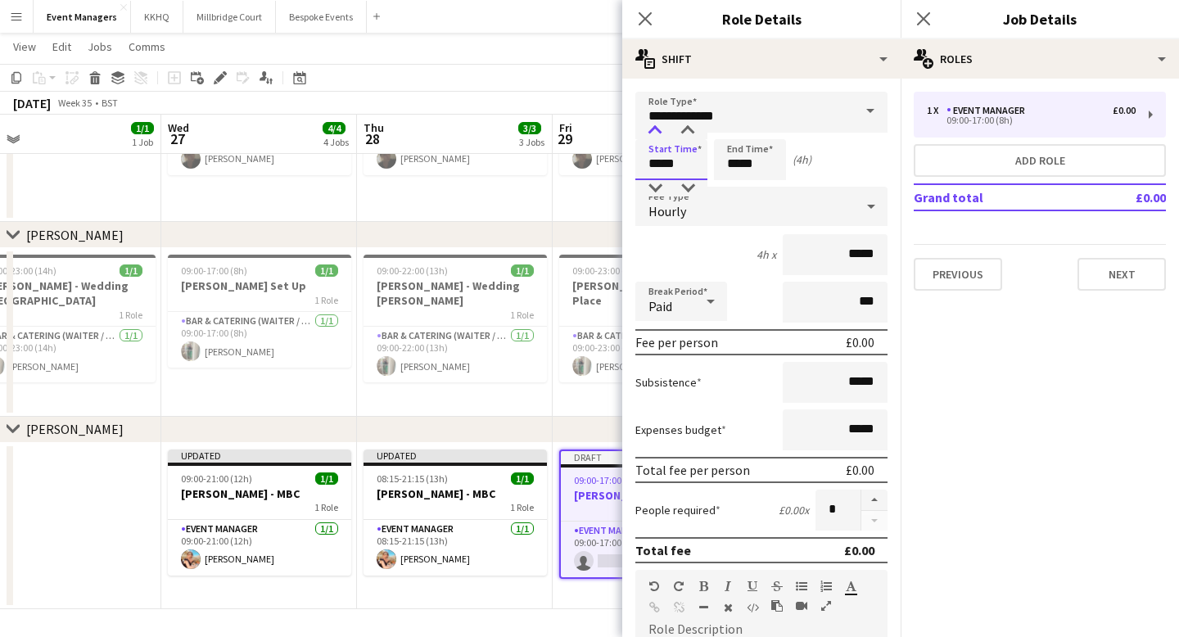
click at [655, 130] on div at bounding box center [655, 131] width 33 height 16
click at [690, 137] on div at bounding box center [688, 131] width 33 height 16
type input "*****"
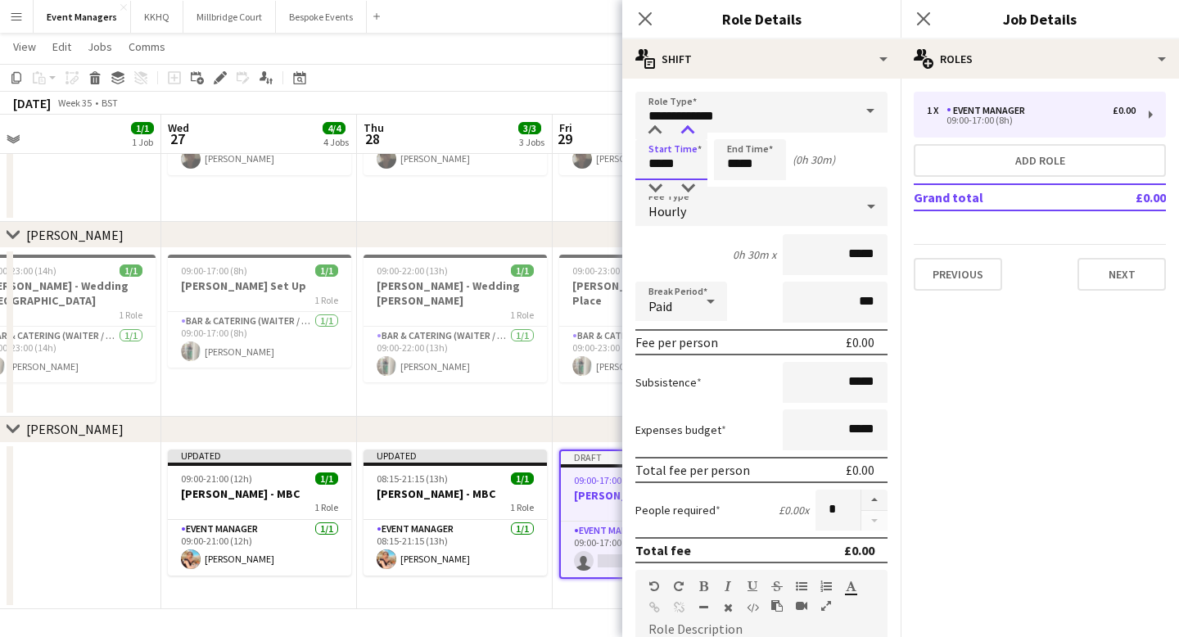
click at [690, 137] on div at bounding box center [688, 131] width 33 height 16
click at [749, 162] on input "*****" at bounding box center [750, 159] width 72 height 41
click at [731, 131] on div at bounding box center [733, 131] width 33 height 16
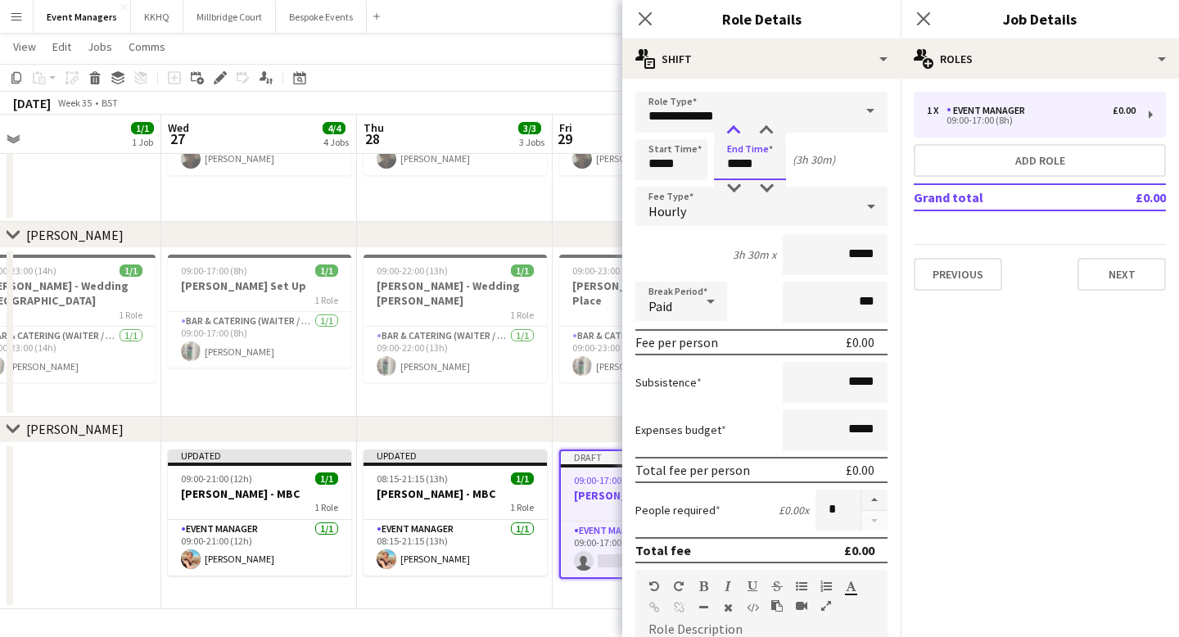
click at [731, 131] on div at bounding box center [733, 131] width 33 height 16
type input "*****"
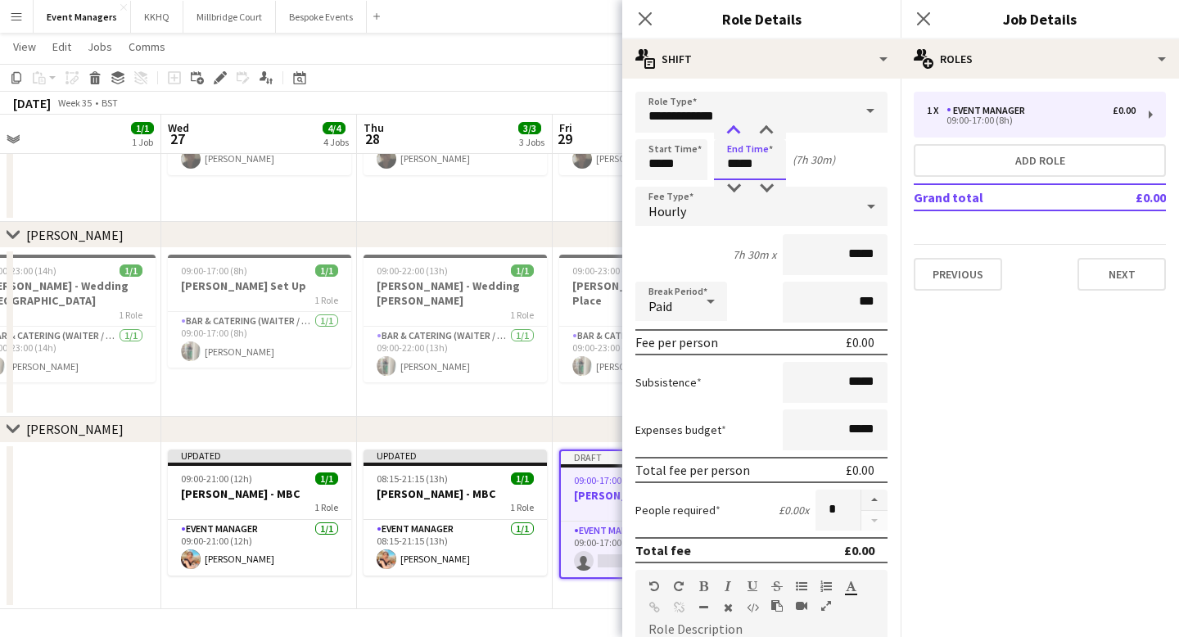
click at [731, 131] on div at bounding box center [733, 131] width 33 height 16
click at [648, 13] on icon "Close pop-in" at bounding box center [645, 19] width 16 height 16
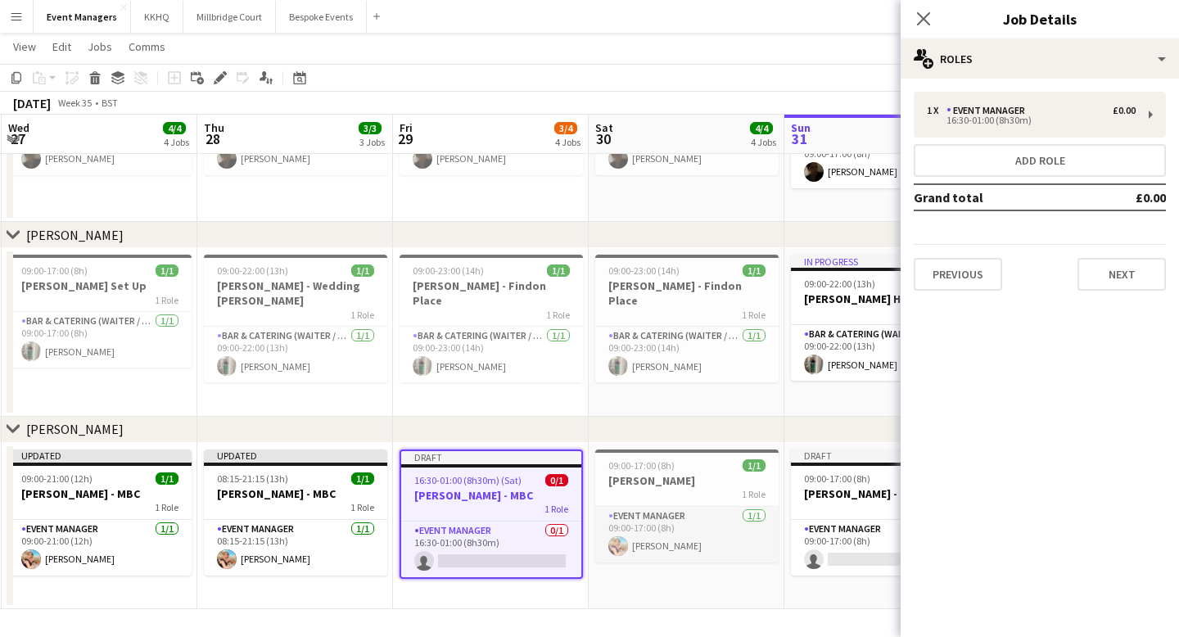
scroll to position [0, 586]
click at [676, 489] on div "1 Role" at bounding box center [686, 494] width 183 height 13
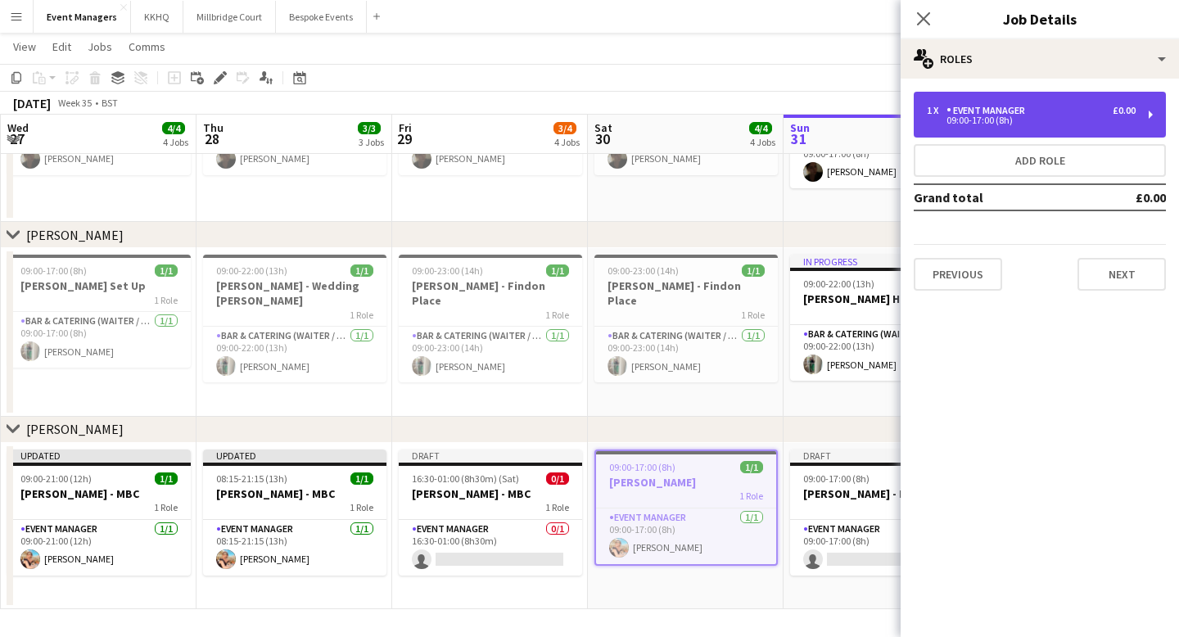
click at [888, 111] on div "1 x Event Manager £0.00" at bounding box center [1031, 110] width 209 height 11
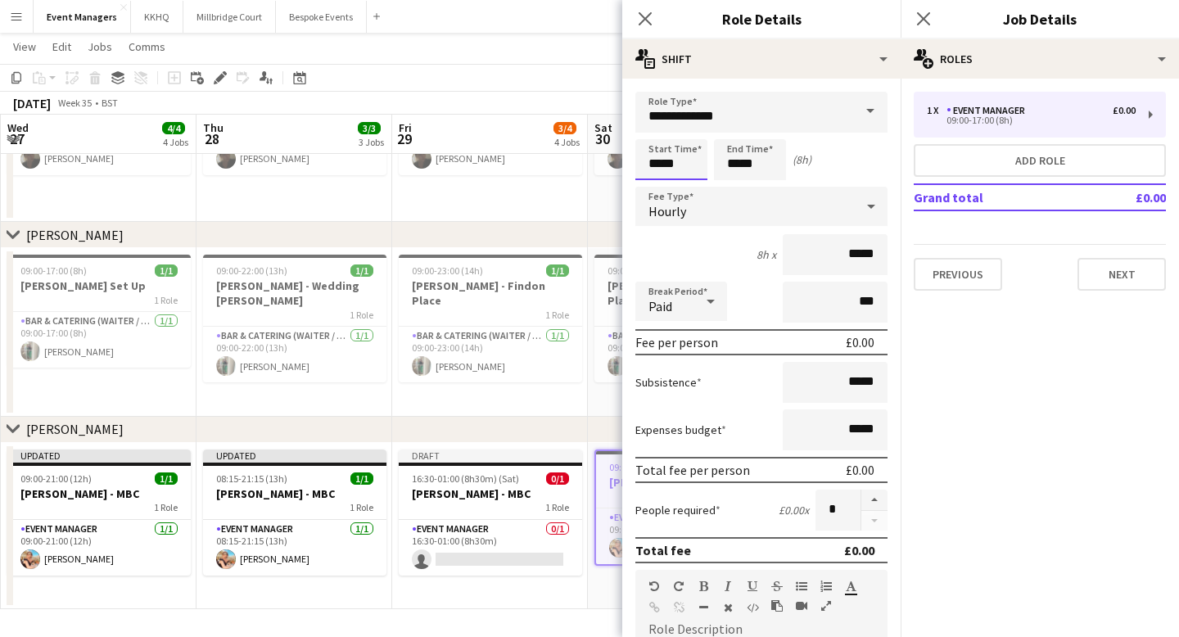
scroll to position [0, 0]
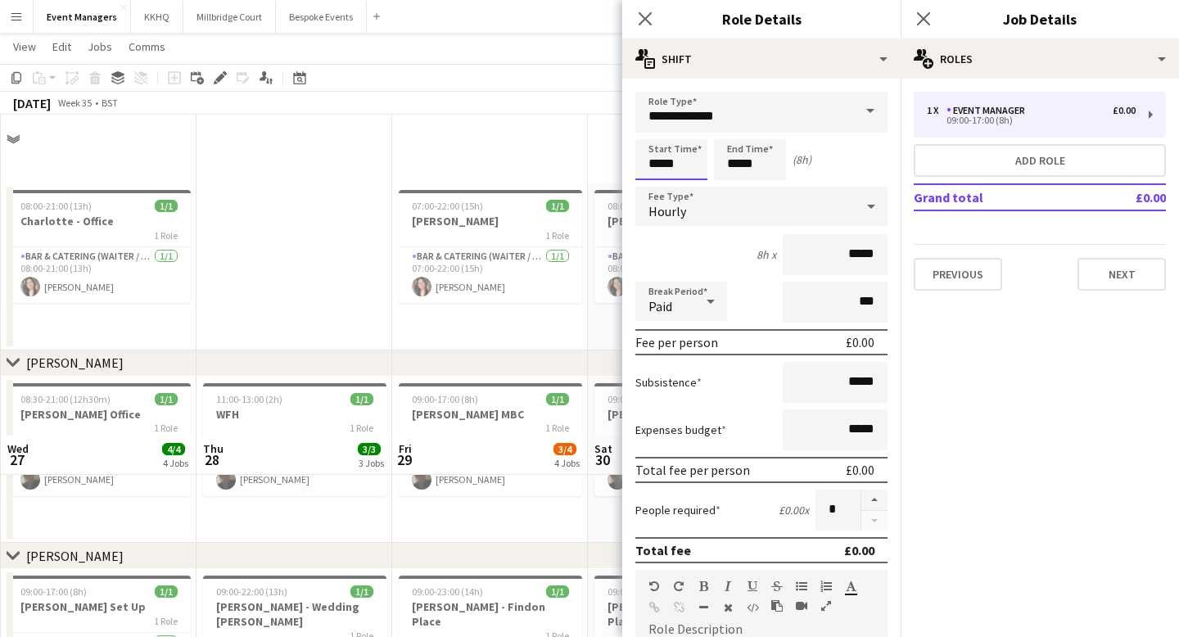
click at [657, 156] on body "Menu Boards Boards Boards All jobs Status Workforce Workforce My Workforce Recr…" at bounding box center [589, 479] width 1179 height 958
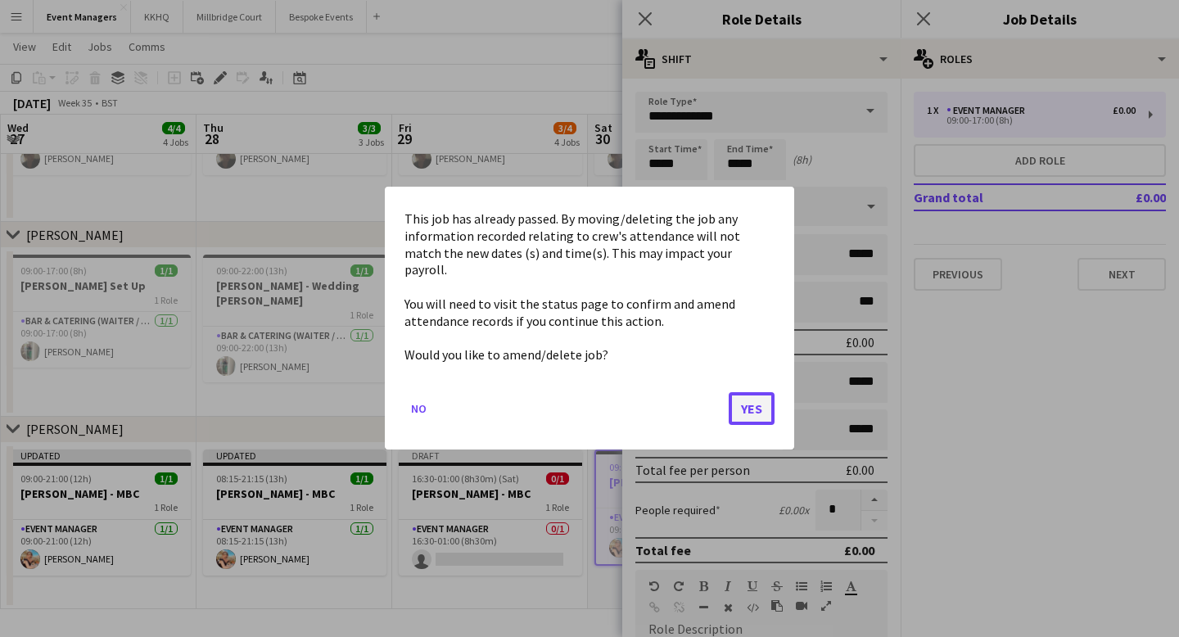
click at [759, 393] on button "Yes" at bounding box center [752, 409] width 46 height 33
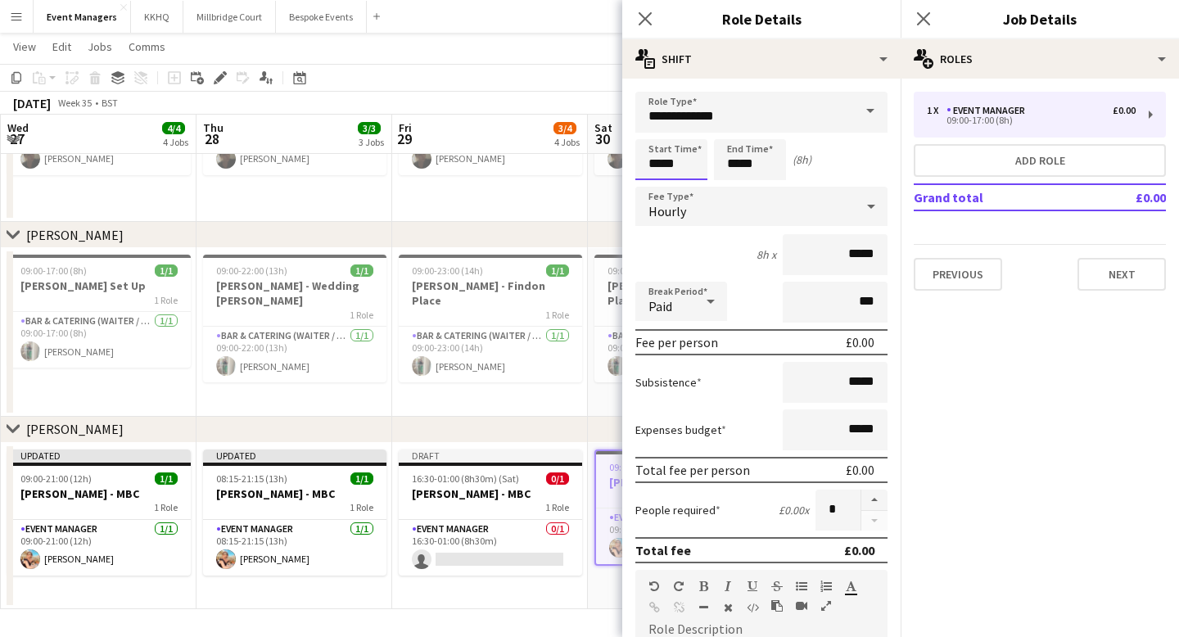
scroll to position [321, 0]
click at [663, 183] on div at bounding box center [655, 188] width 33 height 16
type input "*****"
click at [689, 134] on div at bounding box center [688, 131] width 33 height 16
click at [738, 165] on input "*****" at bounding box center [750, 159] width 72 height 41
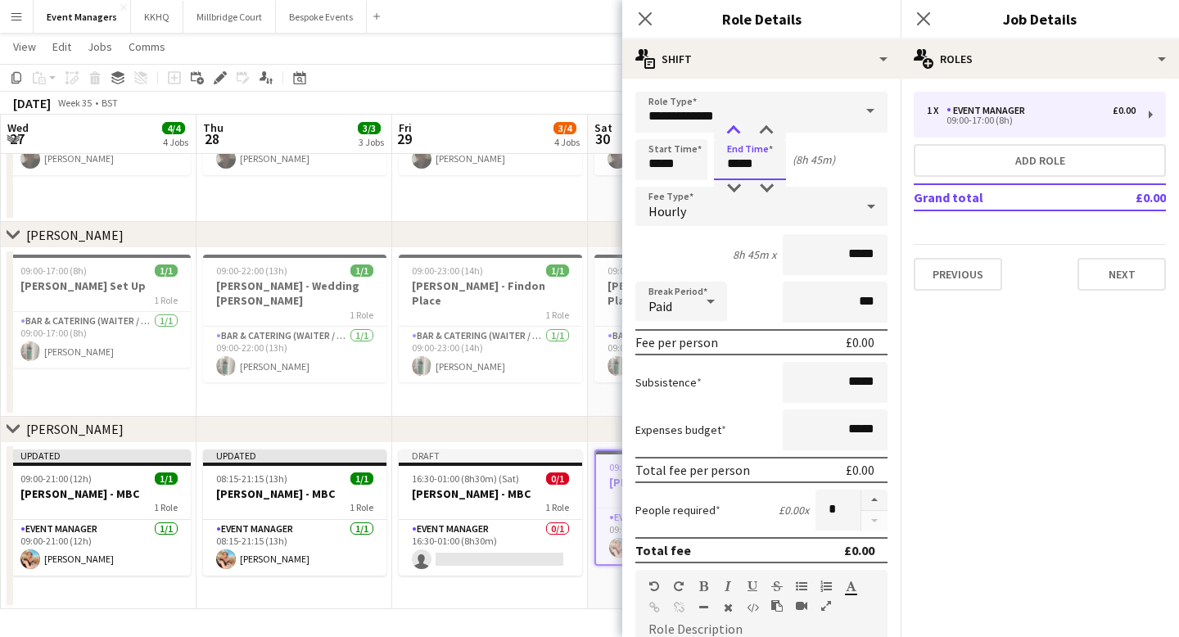
click at [732, 129] on div at bounding box center [733, 131] width 33 height 16
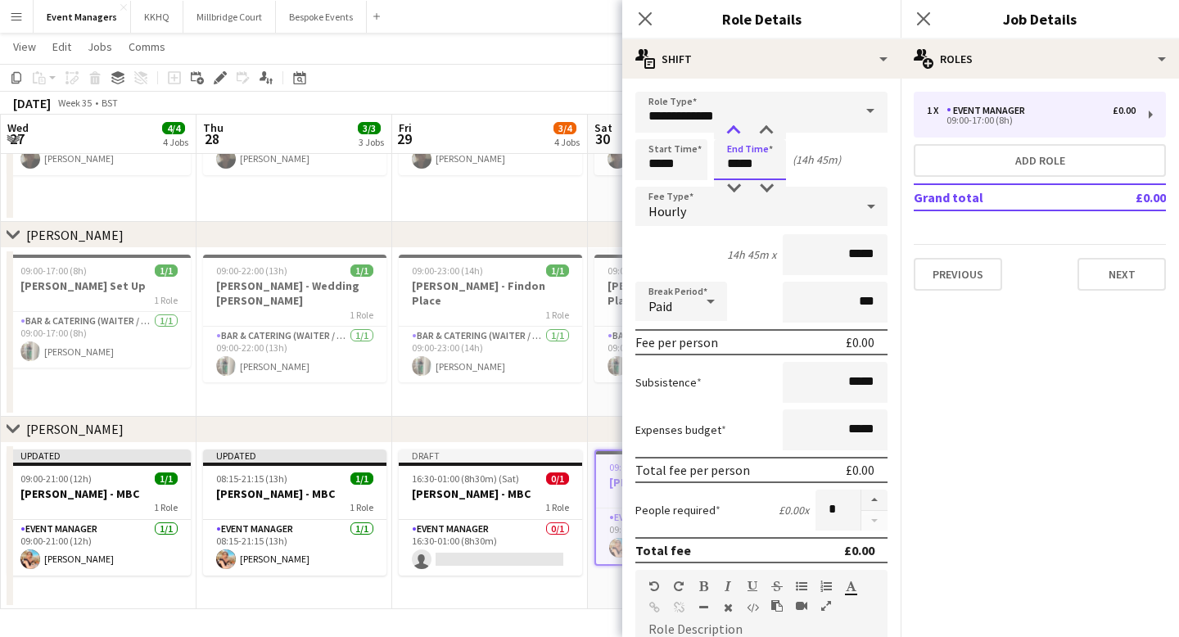
click at [732, 129] on div at bounding box center [733, 131] width 33 height 16
click at [765, 132] on div at bounding box center [766, 131] width 33 height 16
type input "*****"
click at [765, 132] on div at bounding box center [766, 131] width 33 height 16
click at [648, 13] on icon "Close pop-in" at bounding box center [645, 19] width 16 height 16
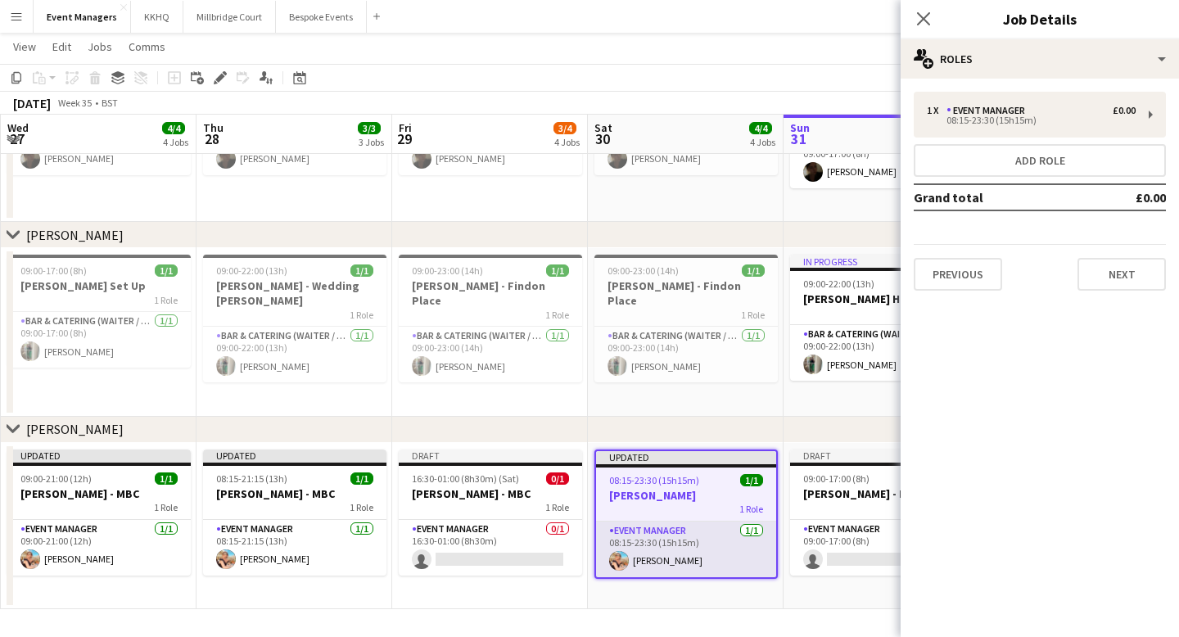
click at [646, 489] on app-card-role "Event Manager [DATE] 08:15-23:30 (15h15m) [PERSON_NAME]" at bounding box center [686, 550] width 180 height 56
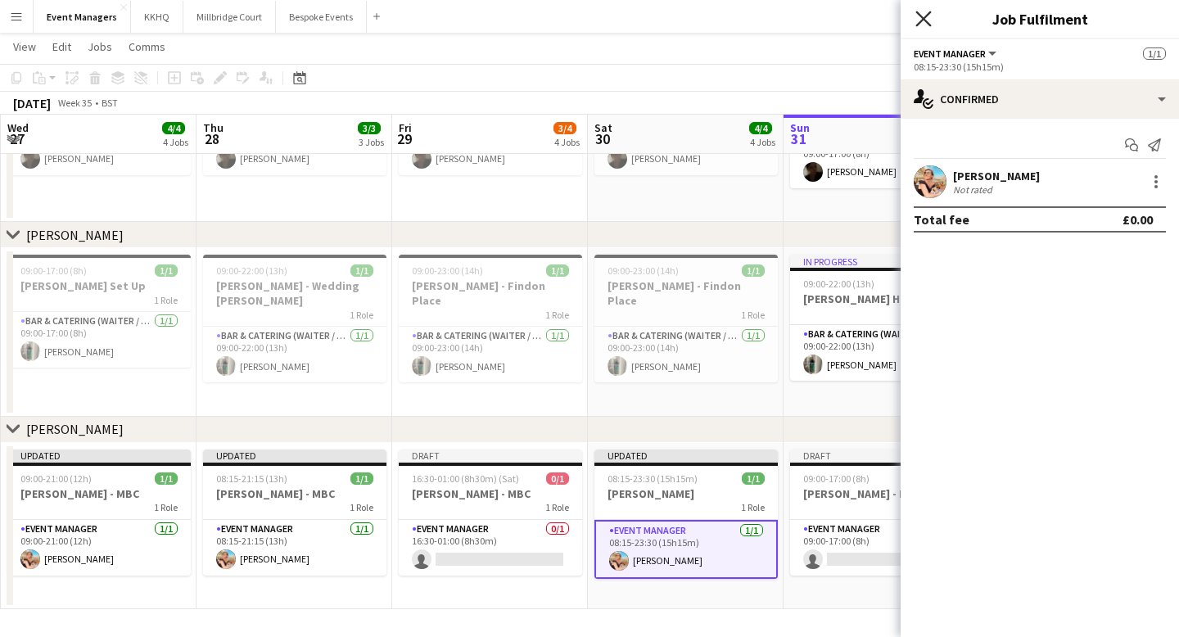
click at [888, 17] on icon at bounding box center [924, 19] width 16 height 16
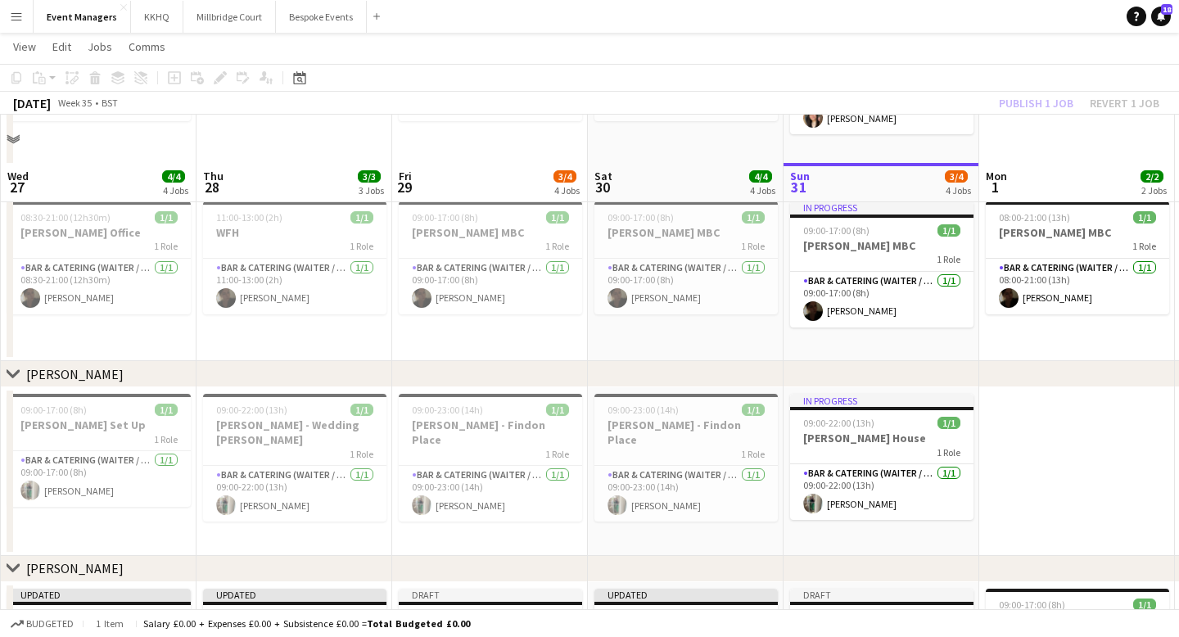
scroll to position [0, 0]
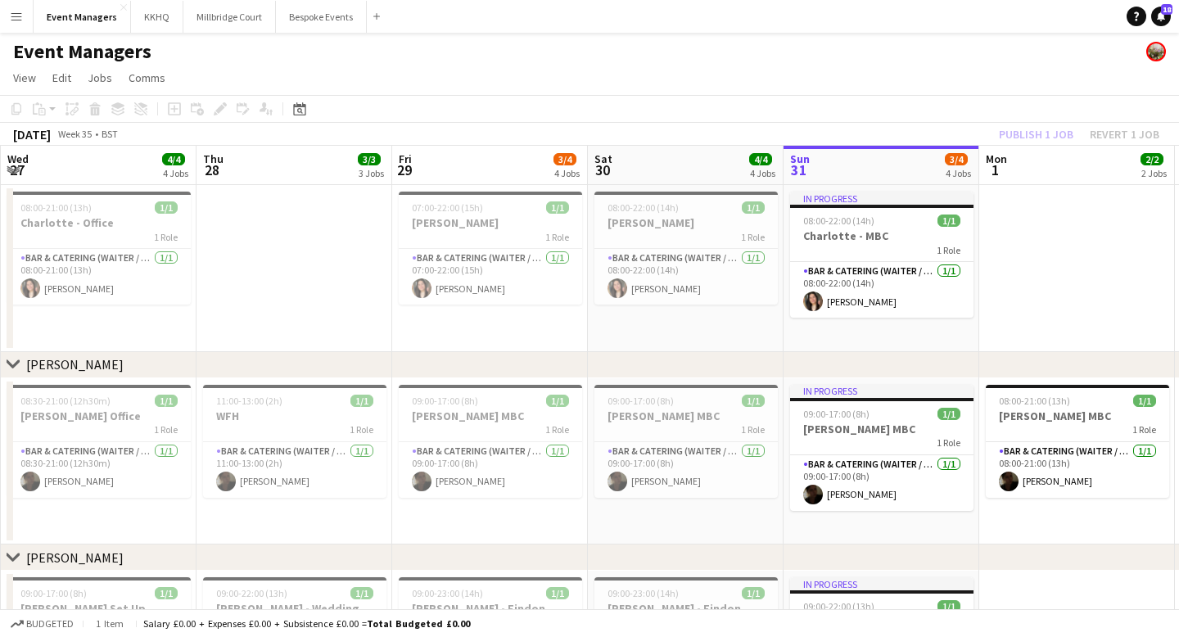
click at [888, 139] on div "Publish 1 job Revert 1 job" at bounding box center [1080, 134] width 200 height 21
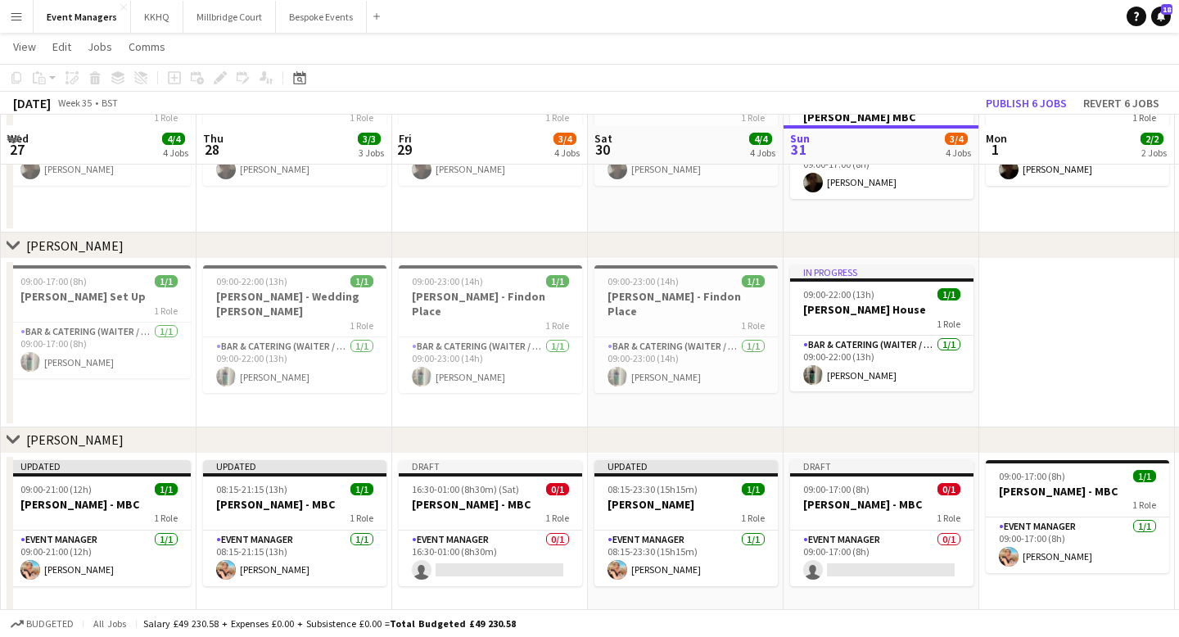
scroll to position [321, 0]
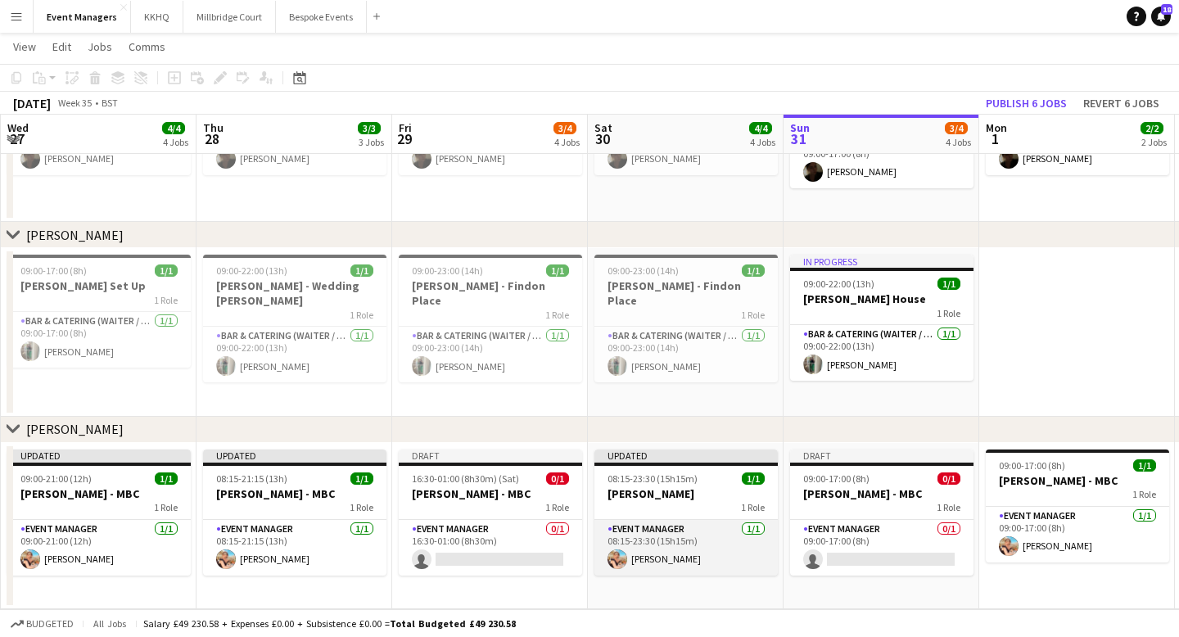
click at [705, 489] on app-card-role "Event Manager [DATE] 08:15-23:30 (15h15m) [PERSON_NAME]" at bounding box center [686, 548] width 183 height 56
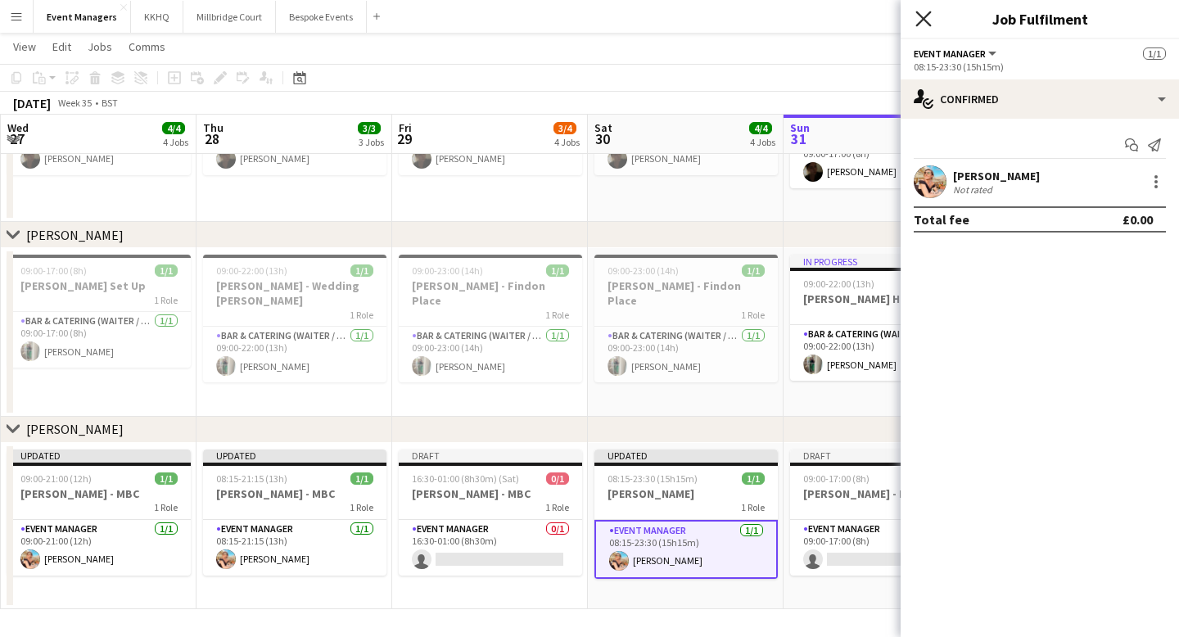
click at [888, 19] on icon "Close pop-in" at bounding box center [924, 19] width 16 height 16
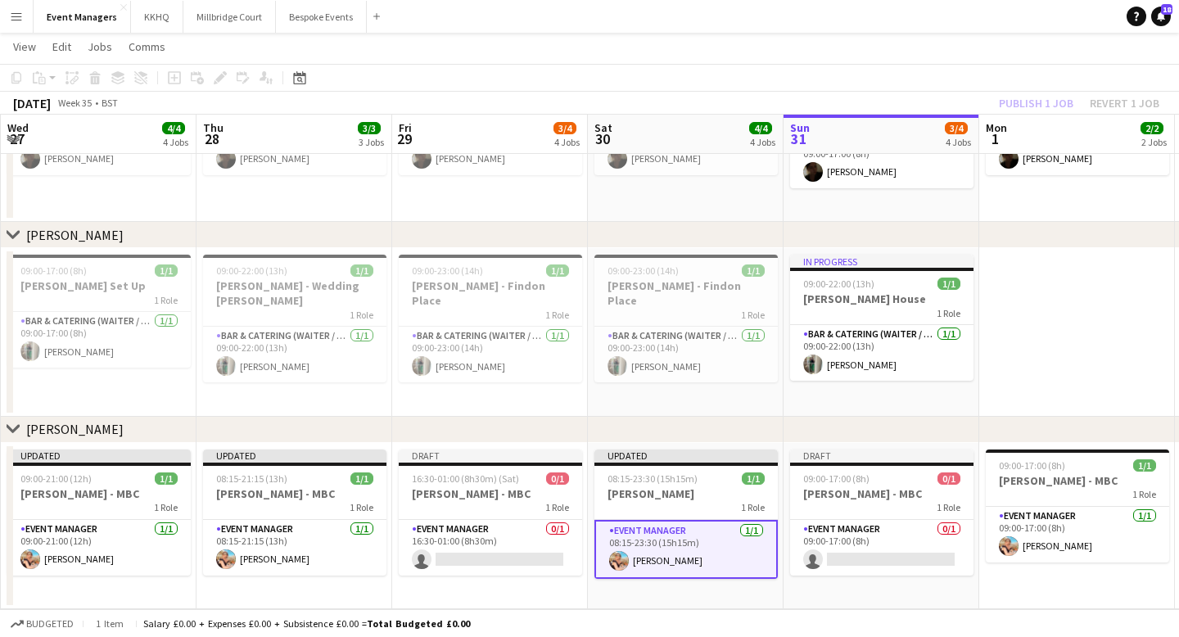
click at [888, 99] on div "Publish 1 job Revert 1 job" at bounding box center [1080, 103] width 200 height 21
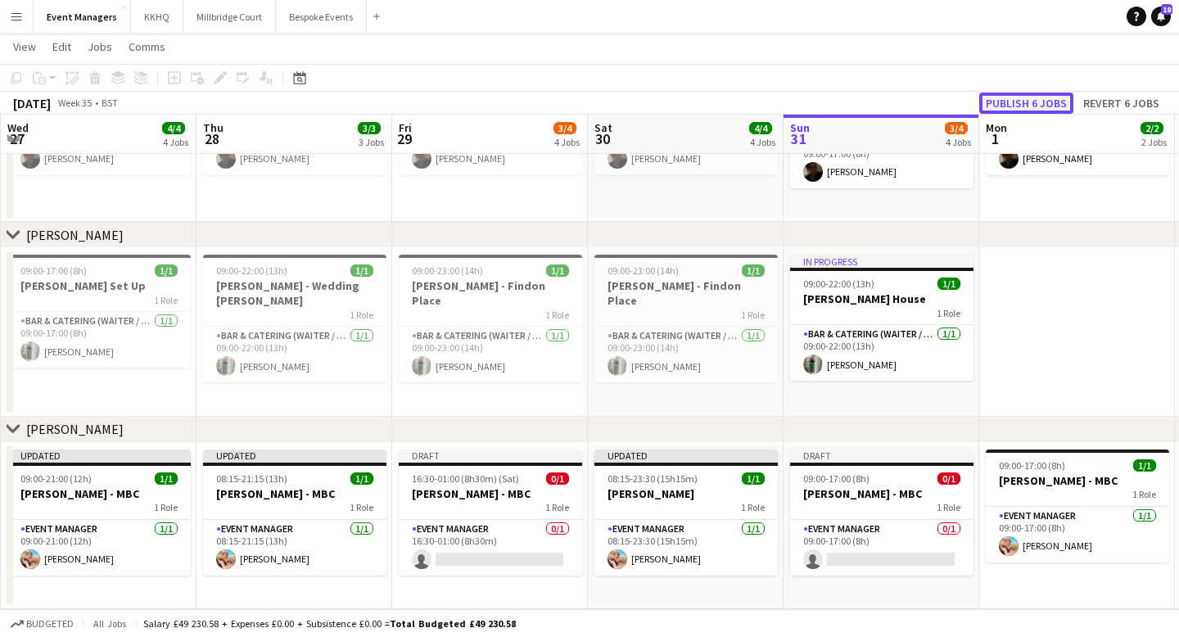
click at [888, 101] on button "Publish 6 jobs" at bounding box center [1027, 103] width 94 height 21
